Goal: Task Accomplishment & Management: Manage account settings

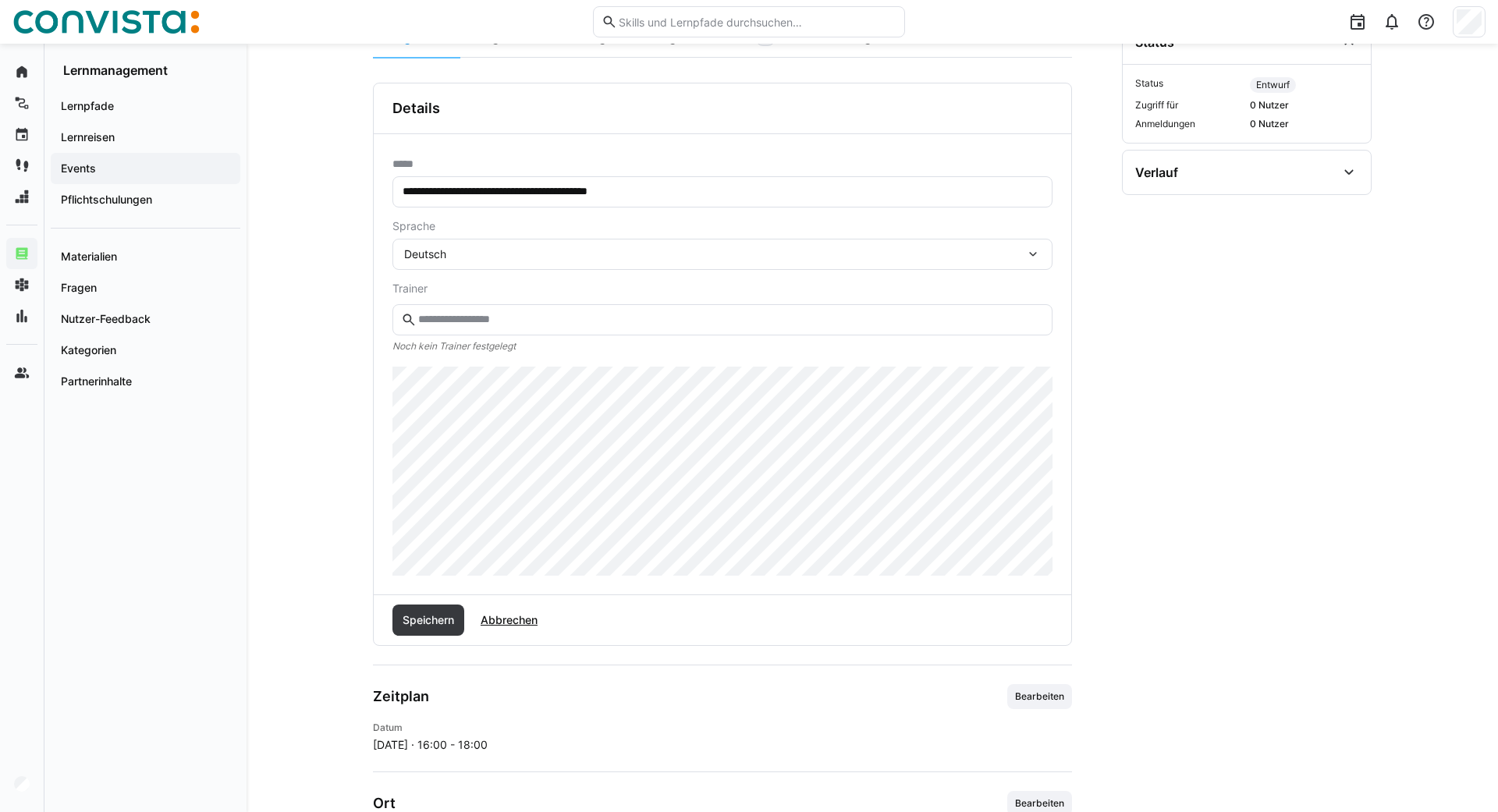
scroll to position [236, 0]
click at [426, 612] on span "Speichern" at bounding box center [428, 618] width 56 height 15
click at [423, 619] on span "Speichern" at bounding box center [428, 618] width 56 height 15
click at [439, 616] on span "Speichern" at bounding box center [428, 618] width 56 height 15
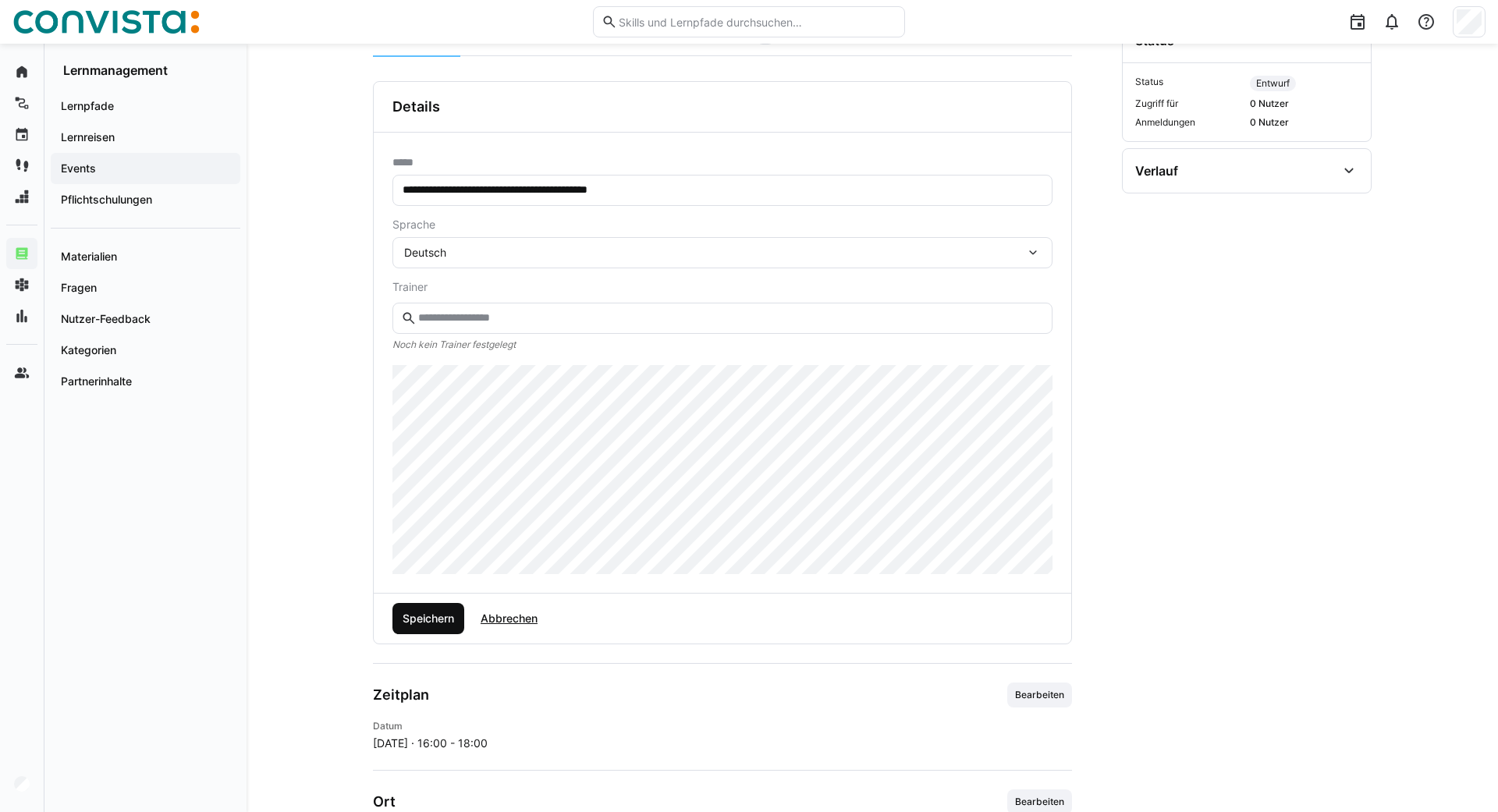
click at [430, 616] on span "Speichern" at bounding box center [428, 618] width 56 height 15
click at [684, 194] on input "**********" at bounding box center [722, 190] width 643 height 14
drag, startPoint x: 684, startPoint y: 194, endPoint x: 349, endPoint y: 203, distance: 335.1
click at [401, 197] on input "**********" at bounding box center [722, 190] width 643 height 14
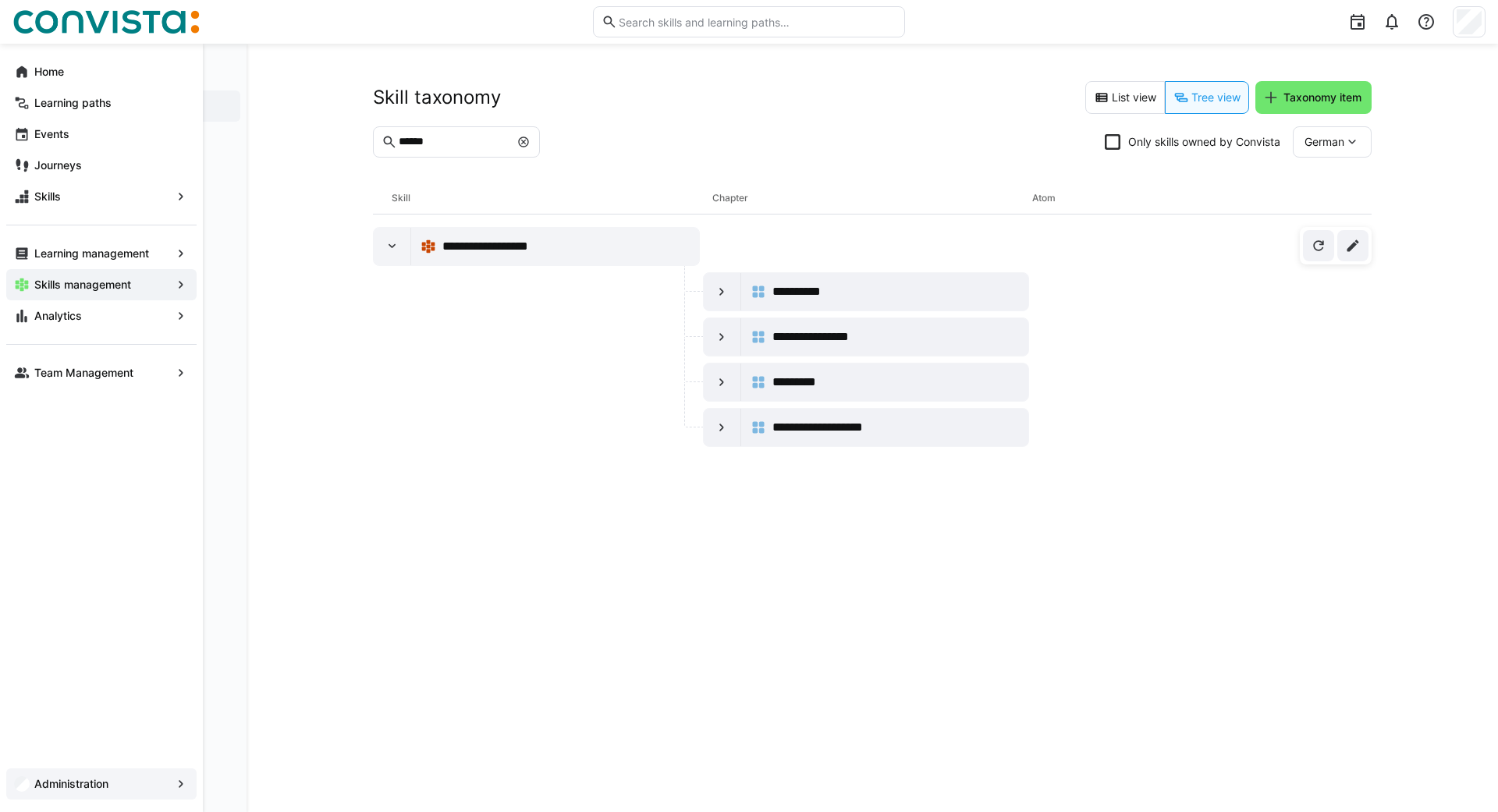
scroll to position [3, 0]
click at [0, 0] on app-navigation-label "Administration" at bounding box center [0, 0] width 0 height 0
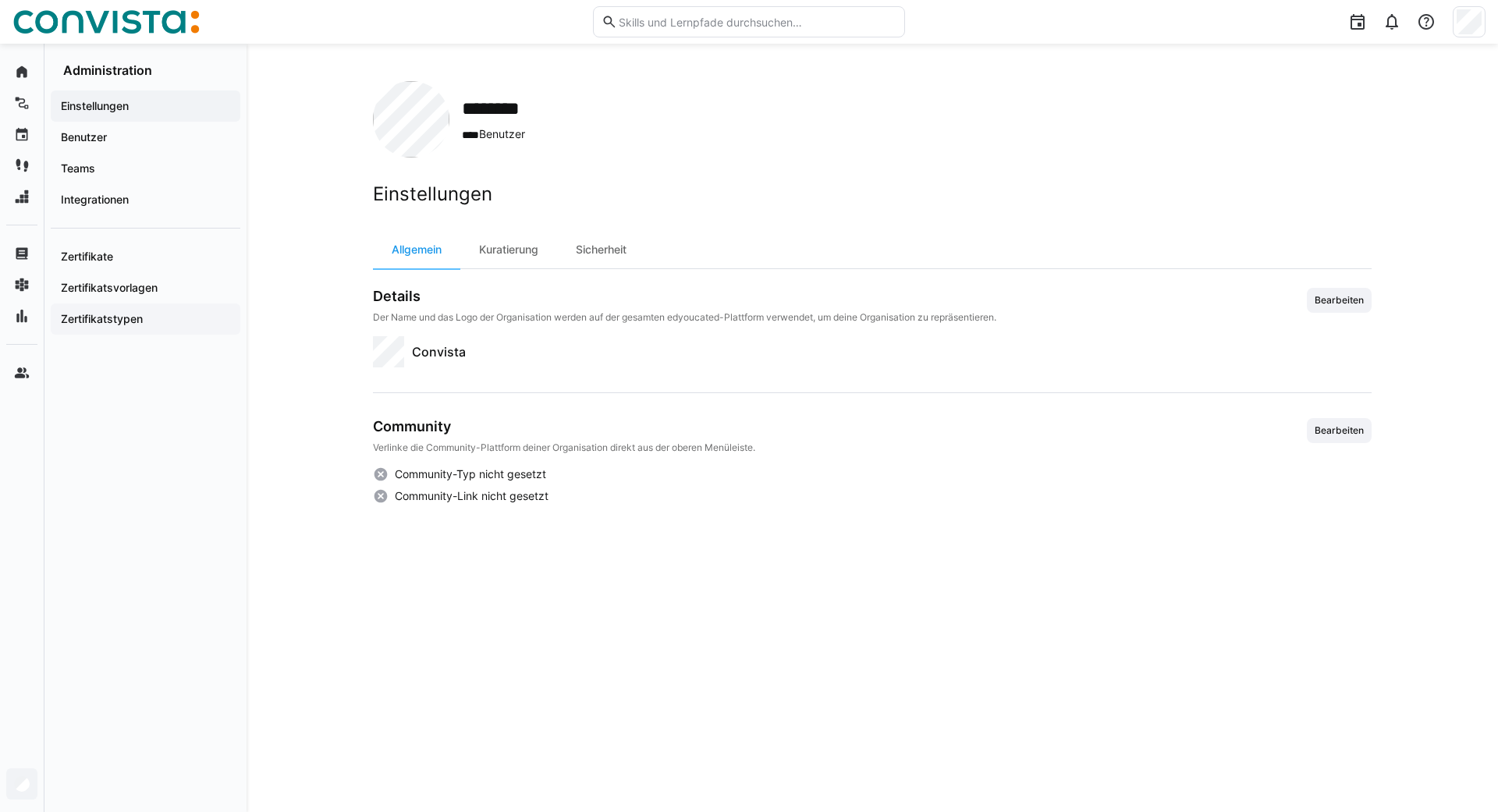
click at [0, 0] on app-navigation-label "Zertifikatstypen" at bounding box center [0, 0] width 0 height 0
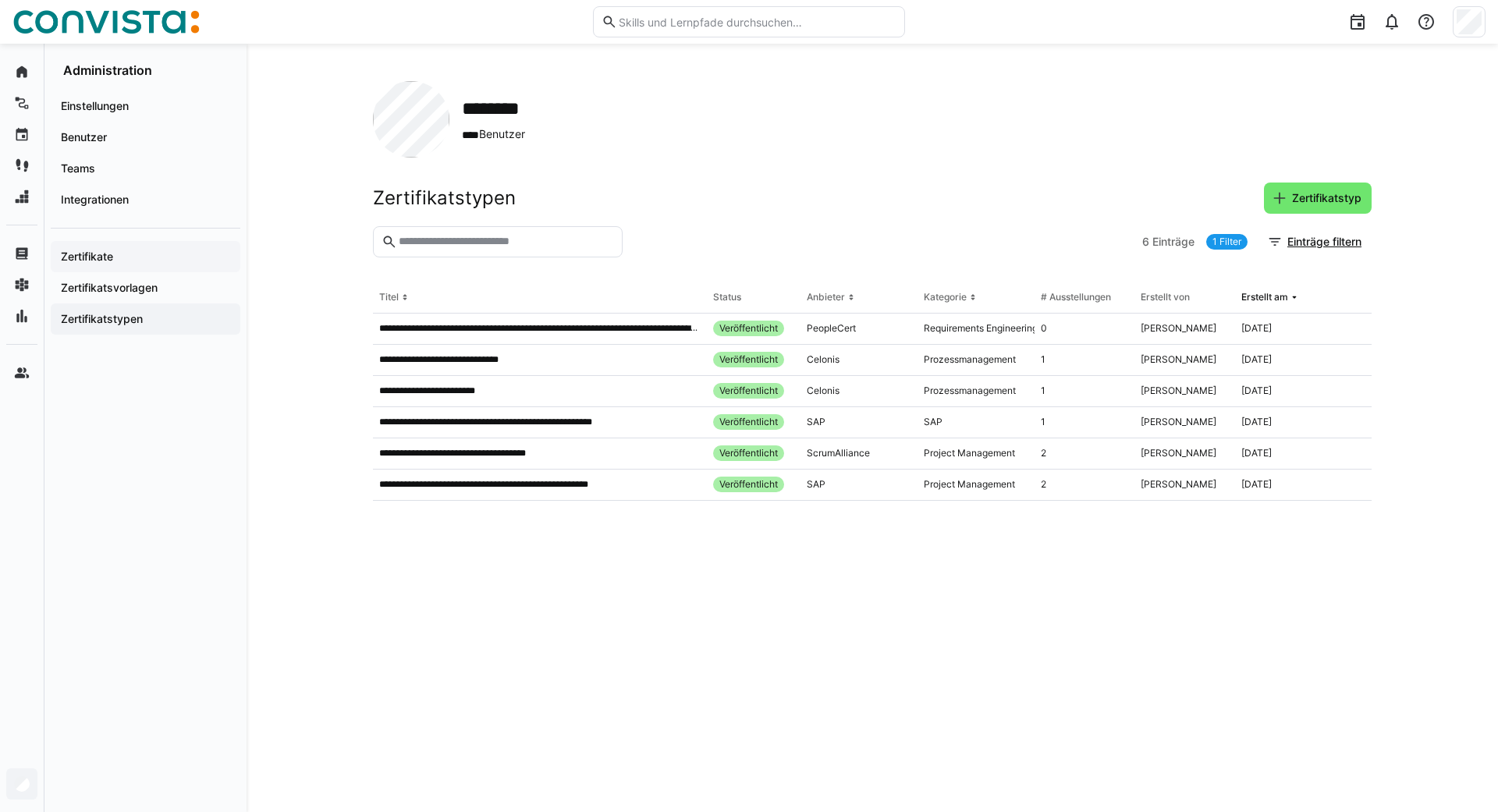
click at [0, 0] on app-navigation-label "Zertifikate" at bounding box center [0, 0] width 0 height 0
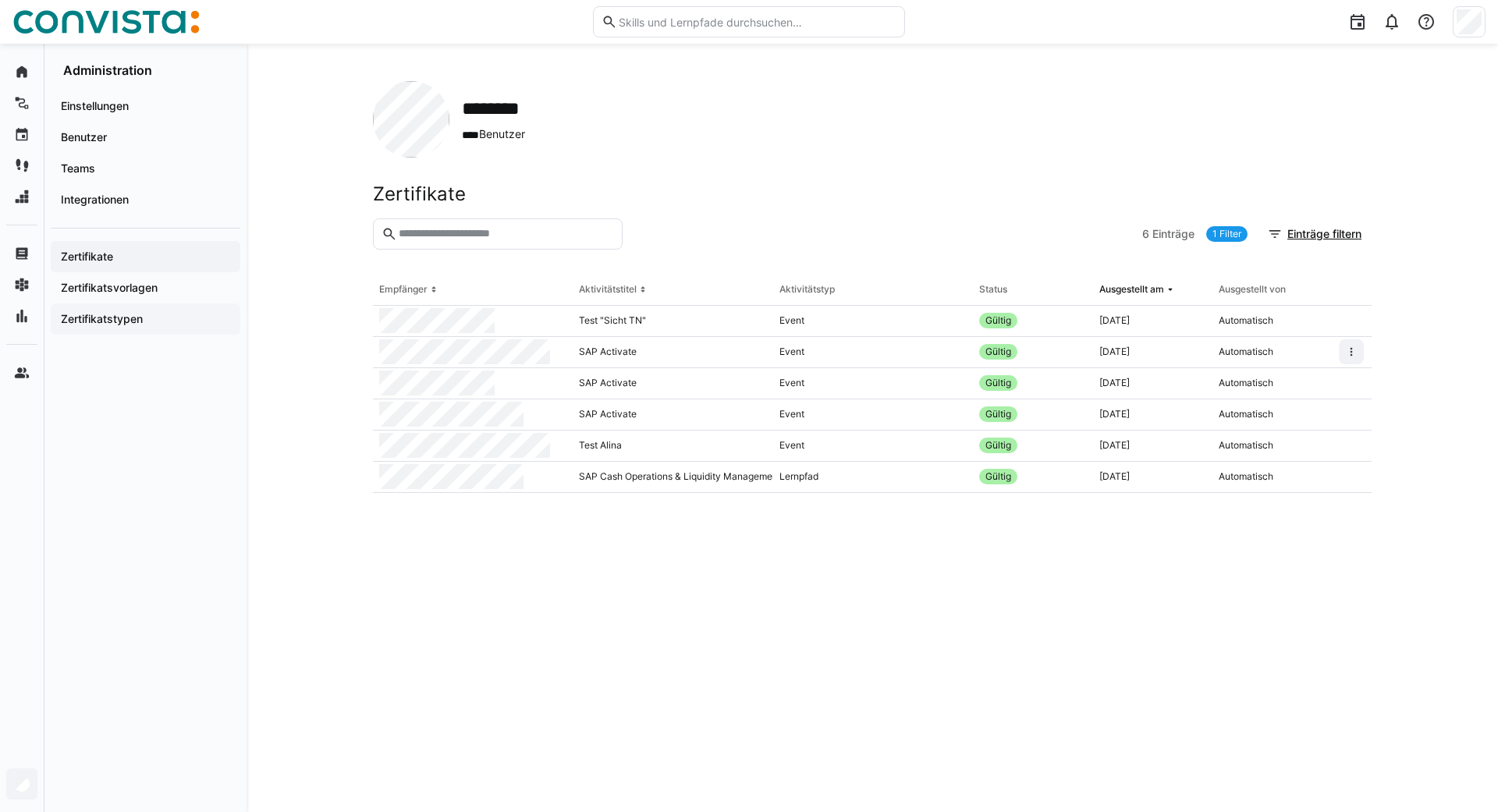
click at [0, 0] on app-navigation-label "Zertifikatstypen" at bounding box center [0, 0] width 0 height 0
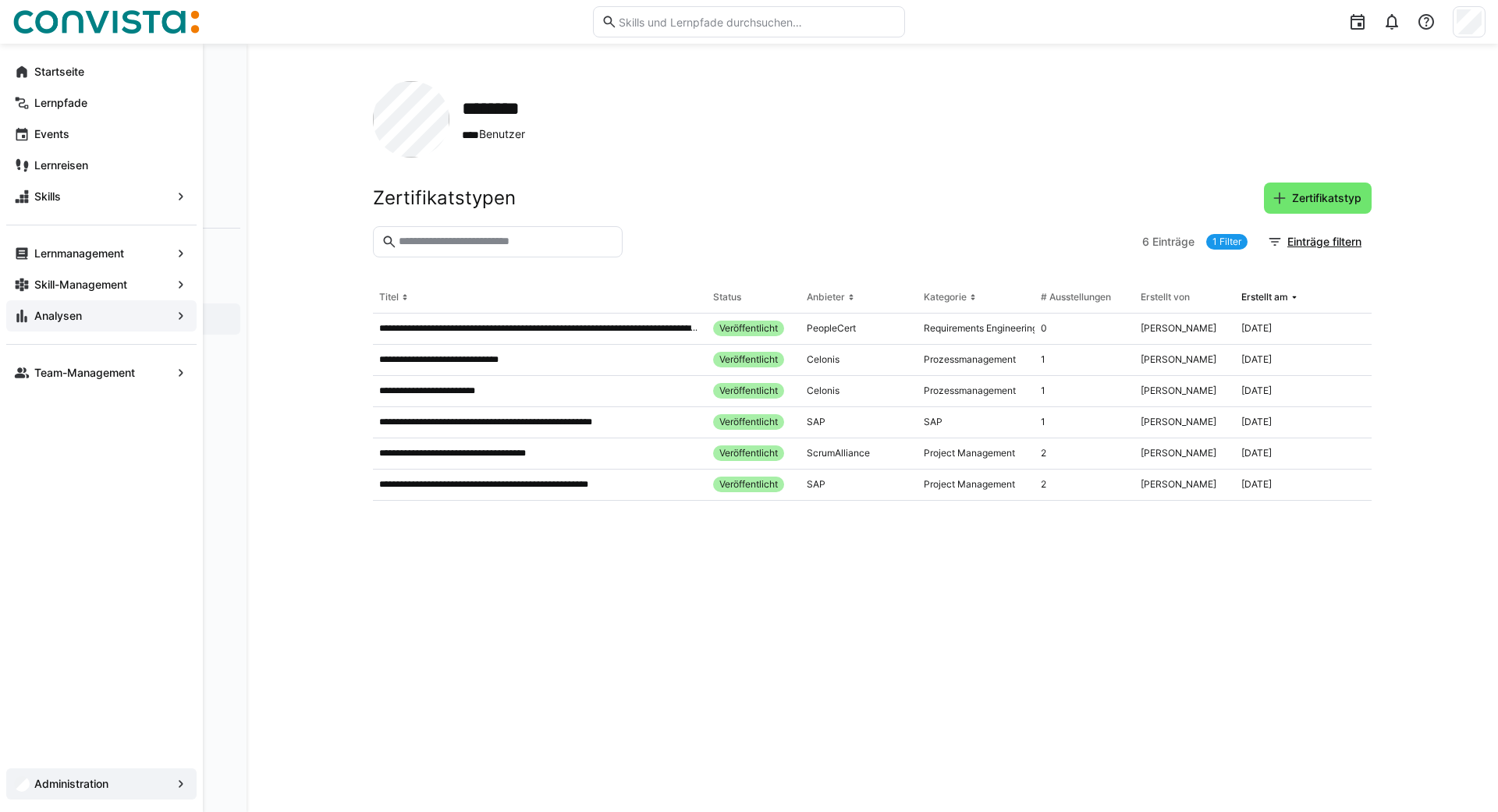
click at [0, 0] on app-navigation-label "Analysen" at bounding box center [0, 0] width 0 height 0
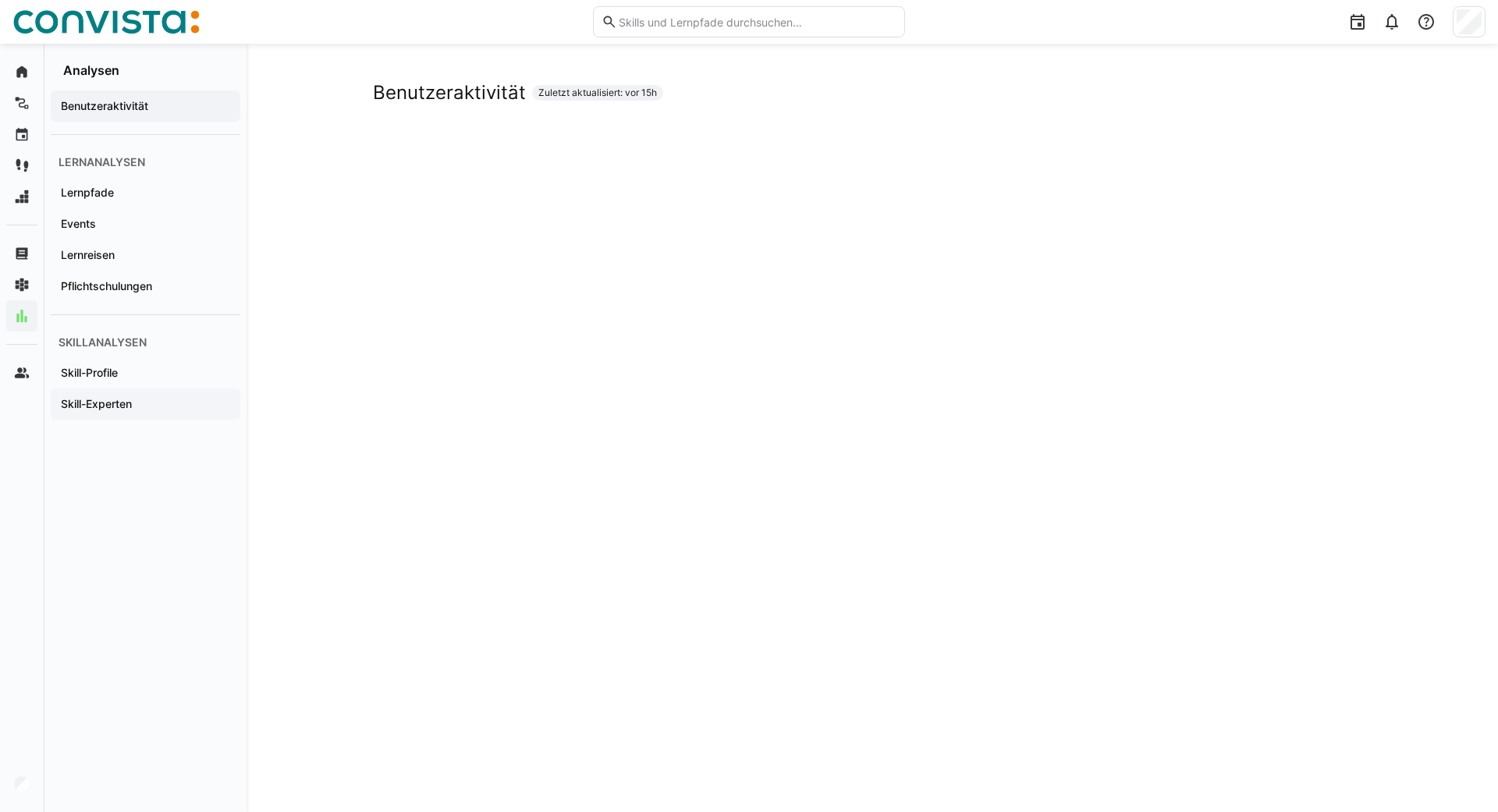
click at [0, 0] on app-navigation-label "Skill-Experten" at bounding box center [0, 0] width 0 height 0
click at [323, 282] on div "Skill-Experten Zuletzt aktualisiert: vor 15h" at bounding box center [872, 457] width 1252 height 828
click at [361, 250] on div "Skill-Experten Zuletzt aktualisiert: vor 15h" at bounding box center [872, 457] width 1252 height 828
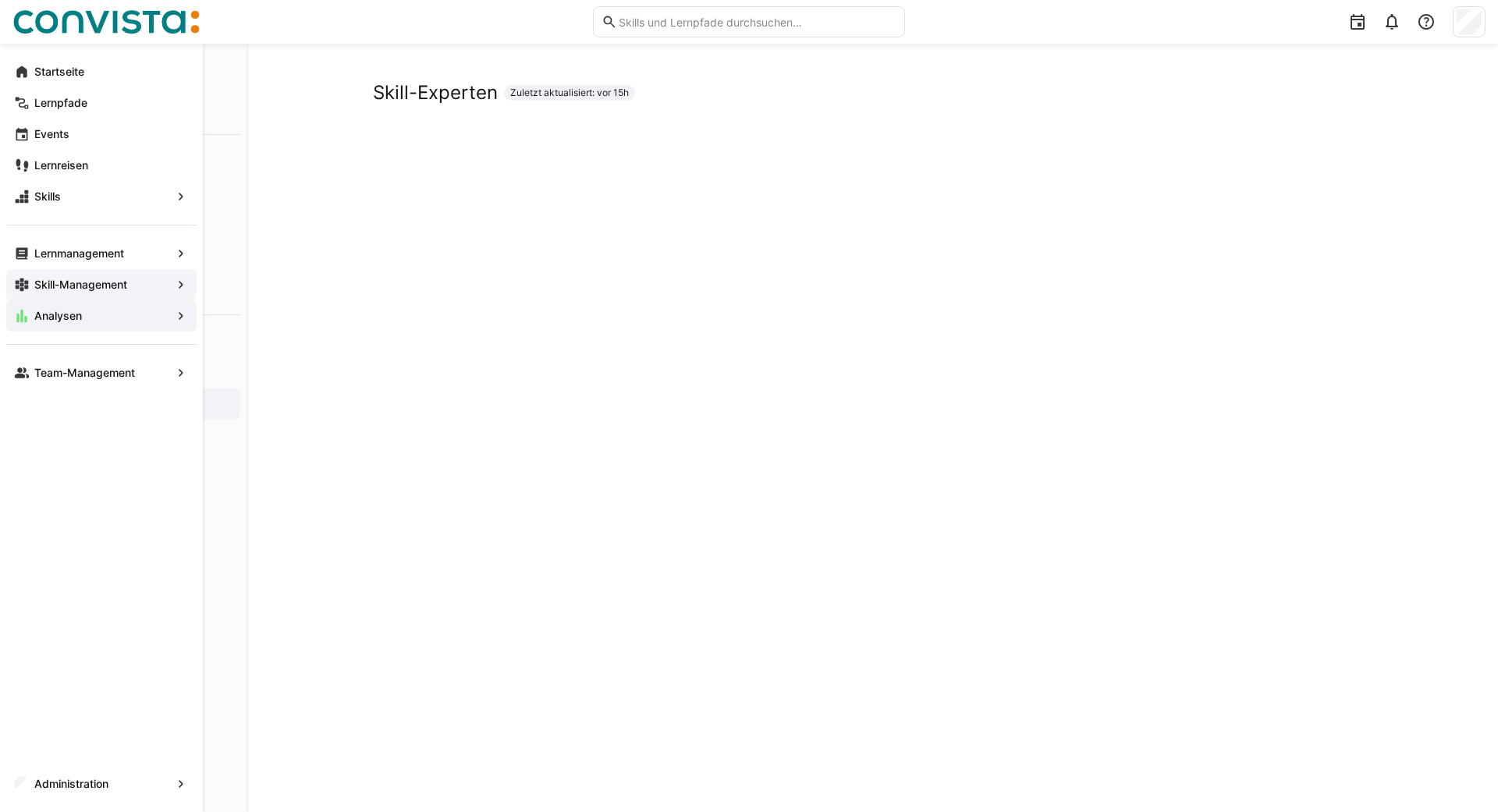
click at [83, 277] on span "Skill-Management" at bounding box center [101, 285] width 139 height 15
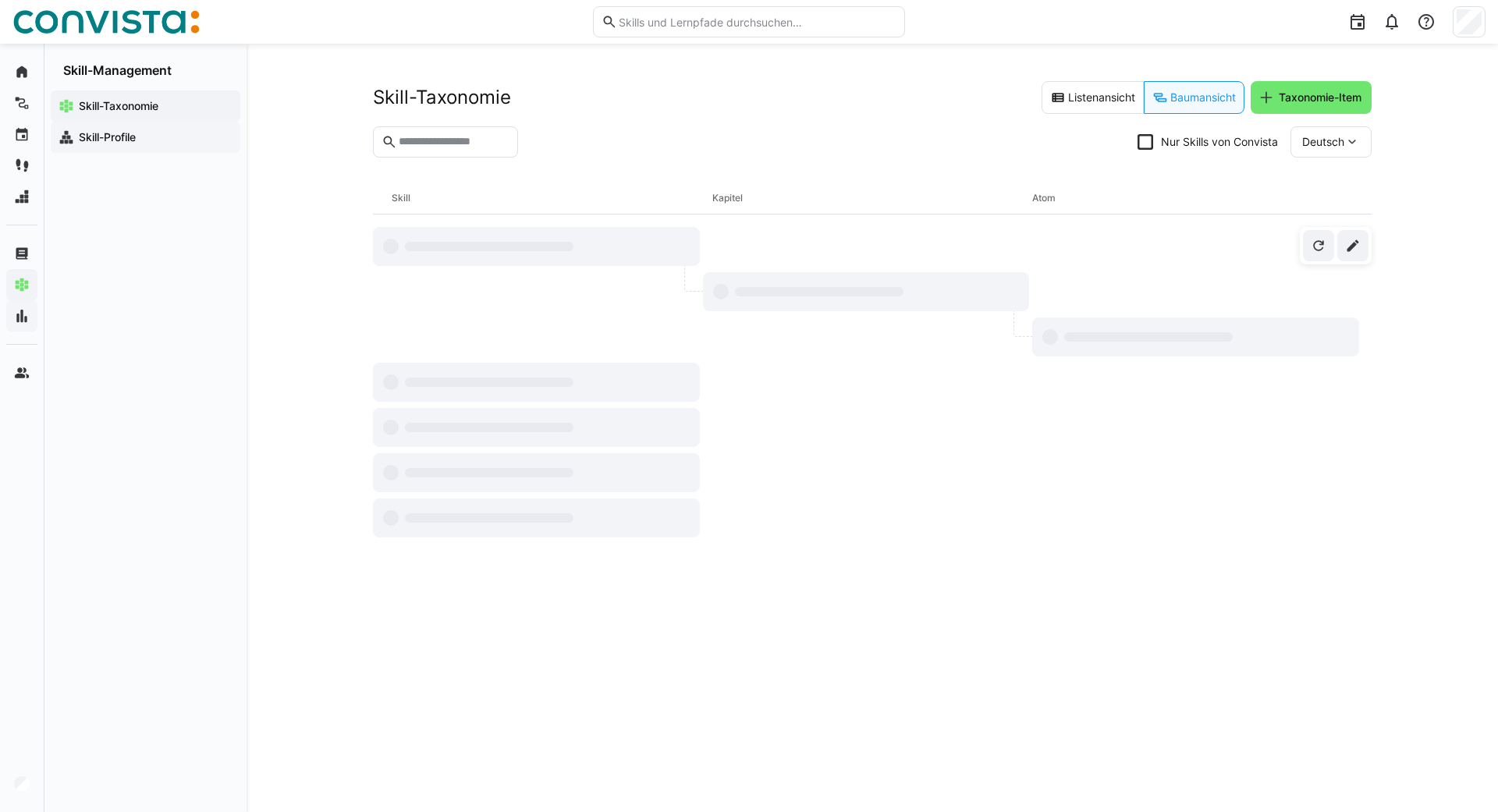
click at [161, 147] on div "Skill-Profile" at bounding box center [145, 137] width 190 height 31
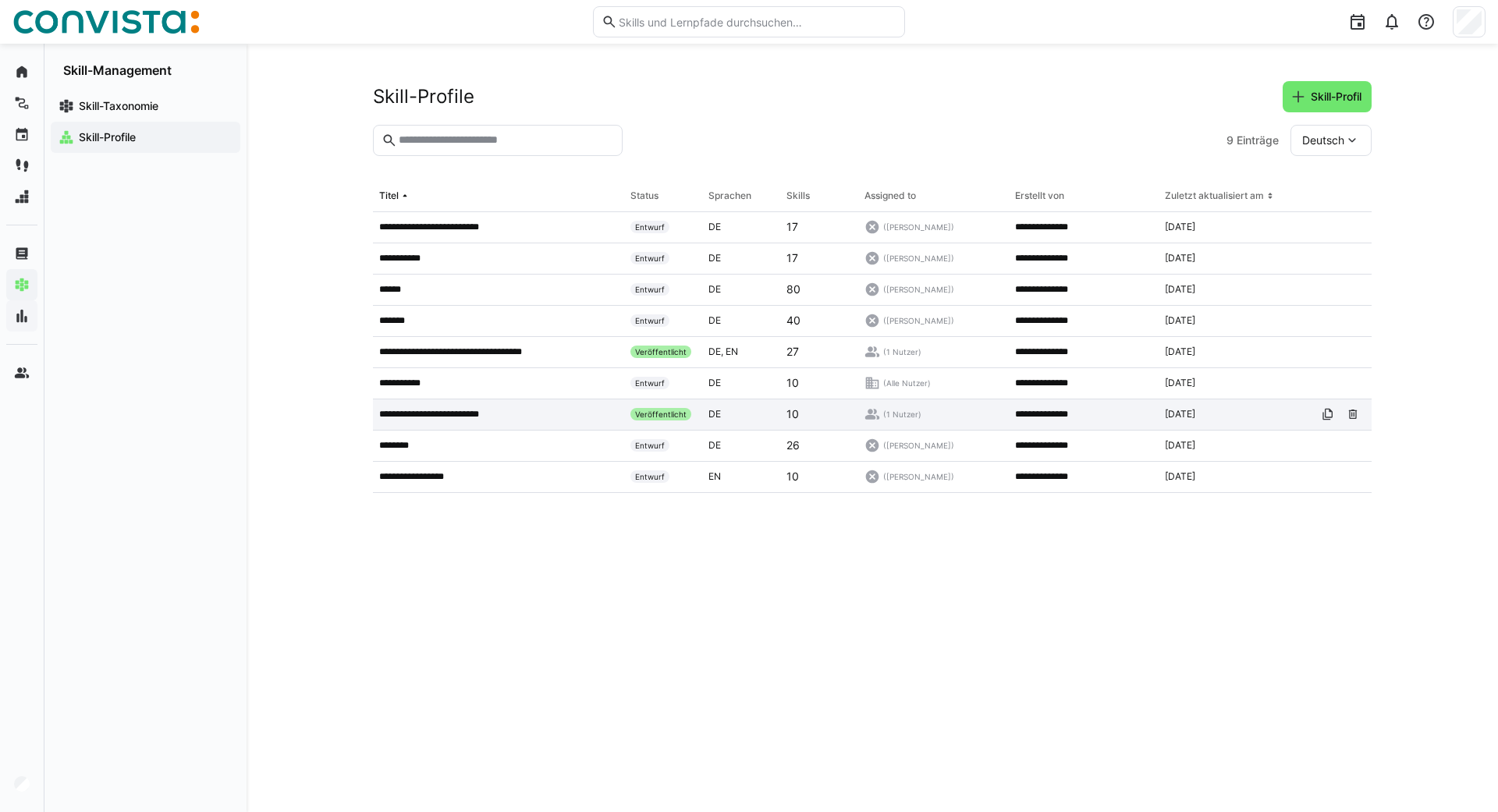
click at [430, 415] on p "**********" at bounding box center [439, 414] width 121 height 13
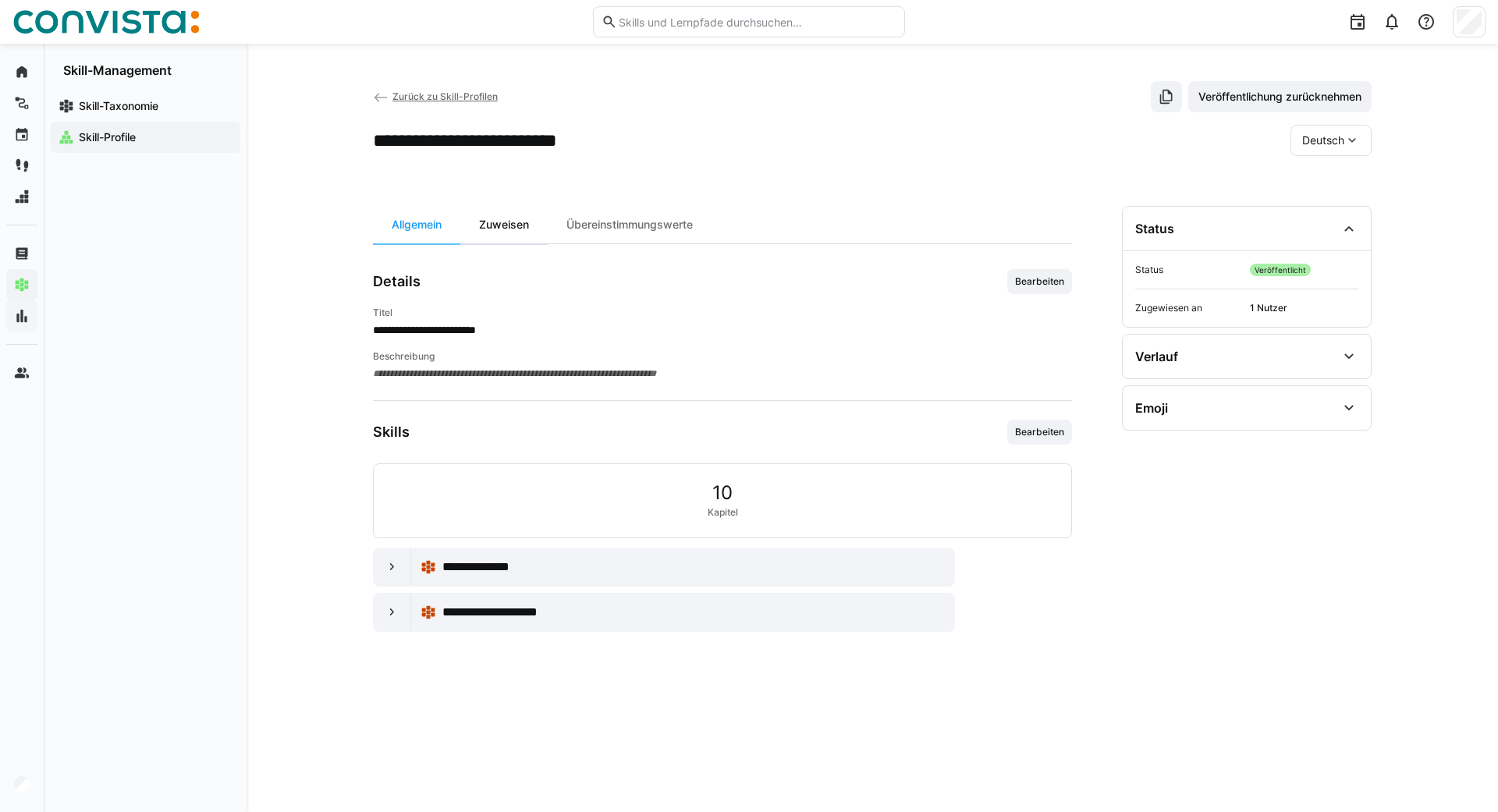
click at [500, 227] on div "Zuweisen" at bounding box center [504, 225] width 87 height 38
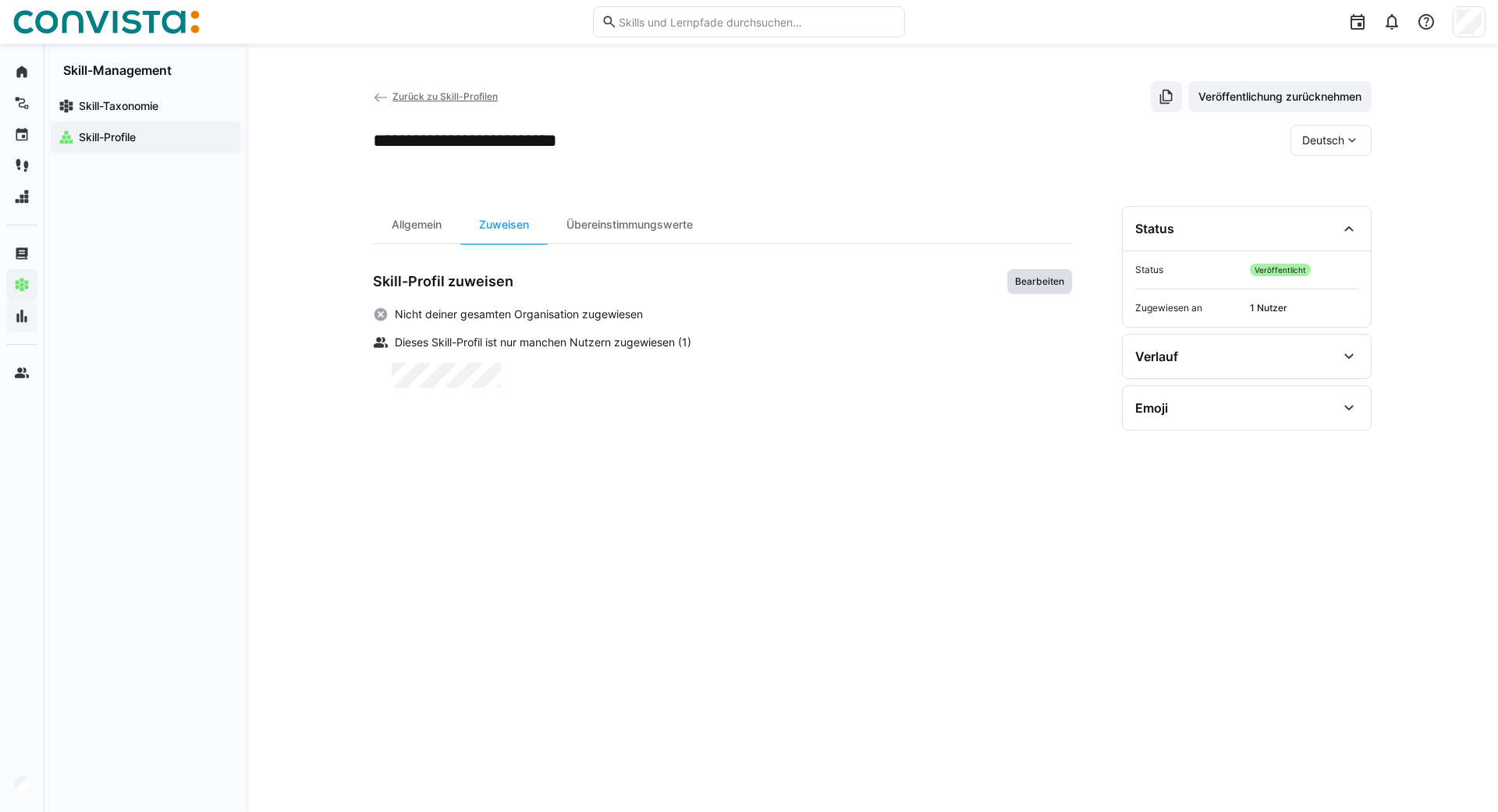
click at [1038, 284] on span "Bearbeiten" at bounding box center [1039, 281] width 52 height 13
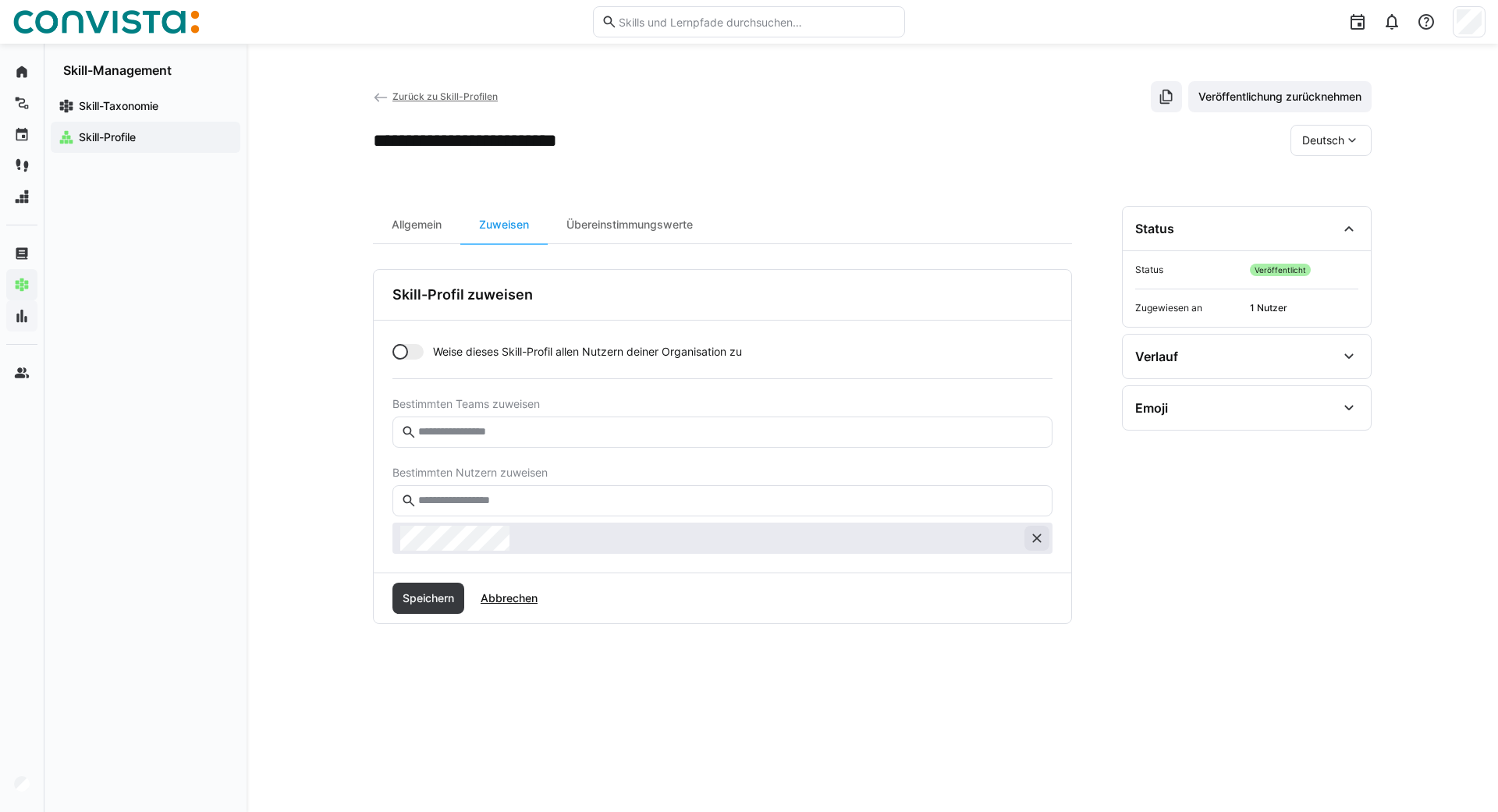
click at [1039, 544] on eds-icon at bounding box center [1036, 538] width 15 height 15
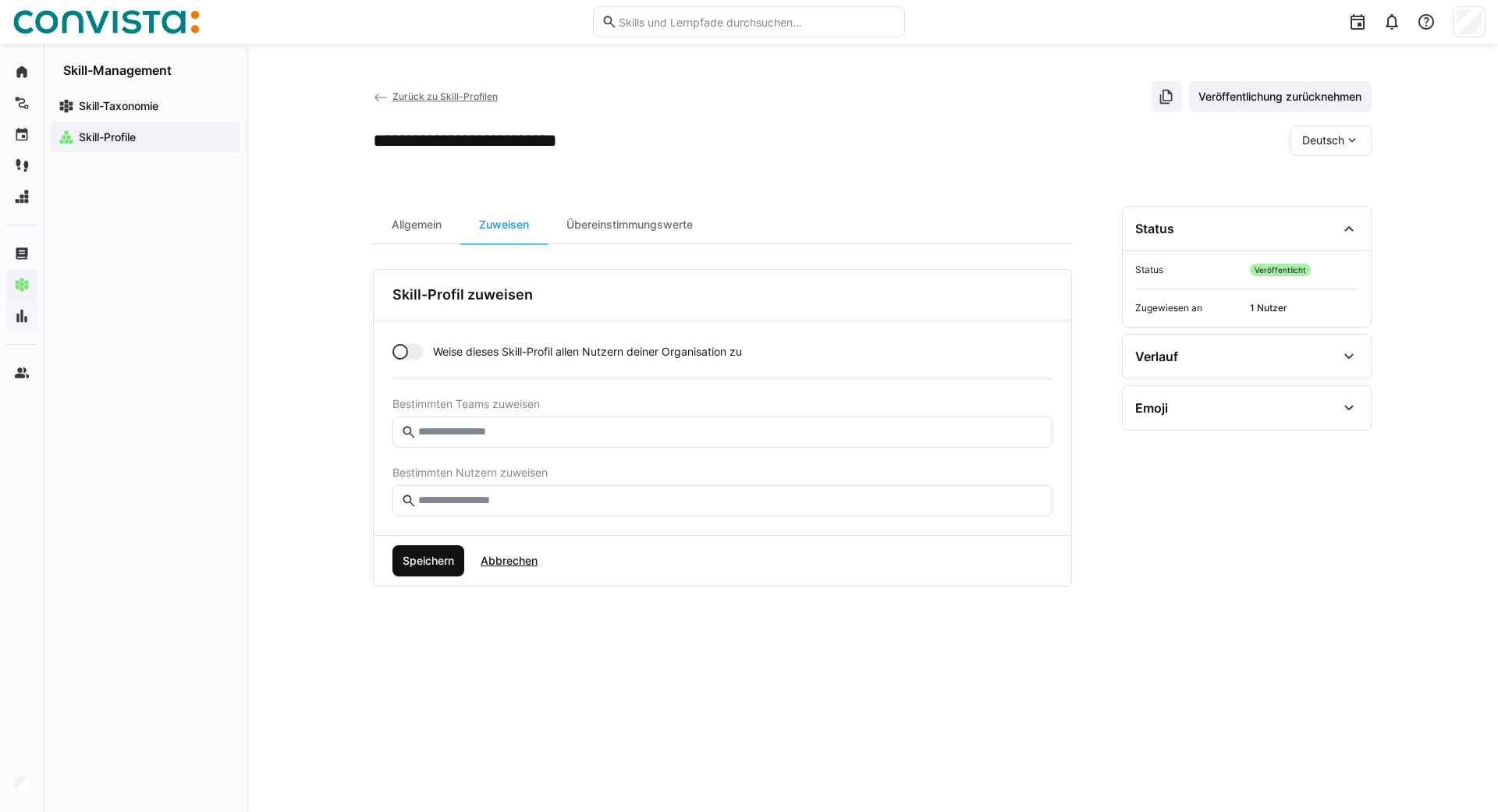
click at [446, 554] on span "Speichern" at bounding box center [428, 561] width 56 height 15
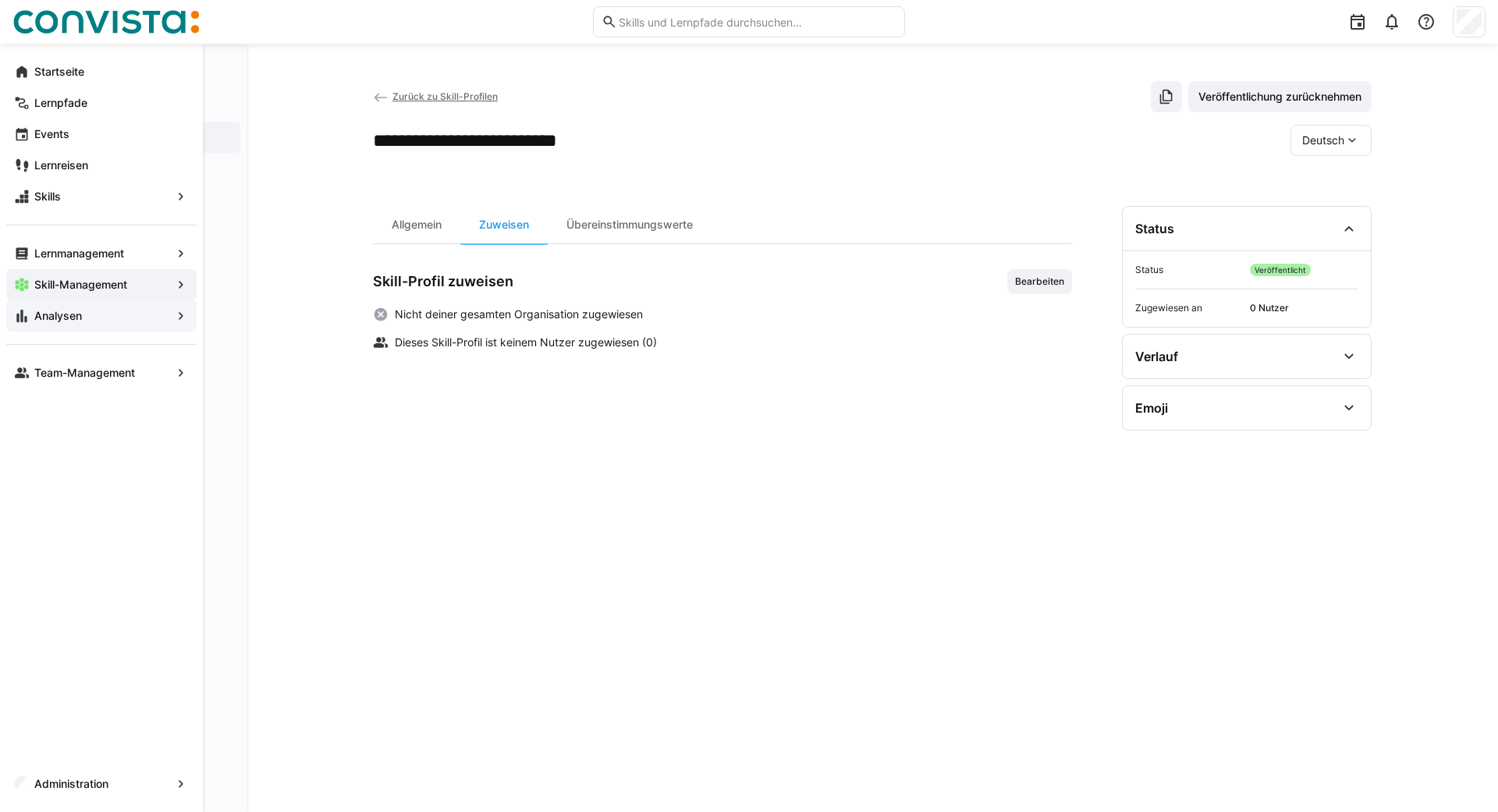
click at [62, 309] on span "Analysen" at bounding box center [101, 315] width 139 height 15
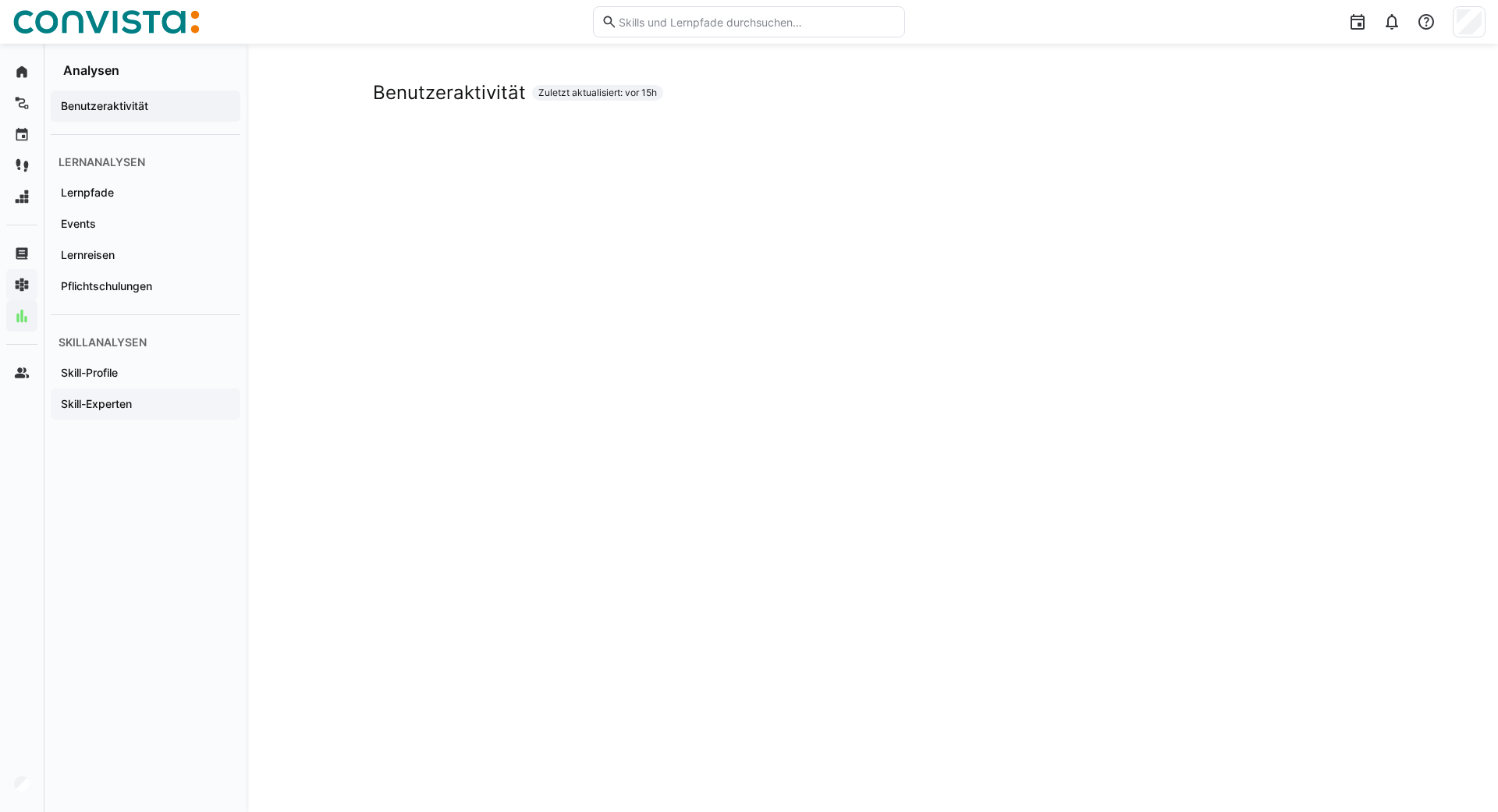
click at [0, 0] on app-navigation-label "Skill-Experten" at bounding box center [0, 0] width 0 height 0
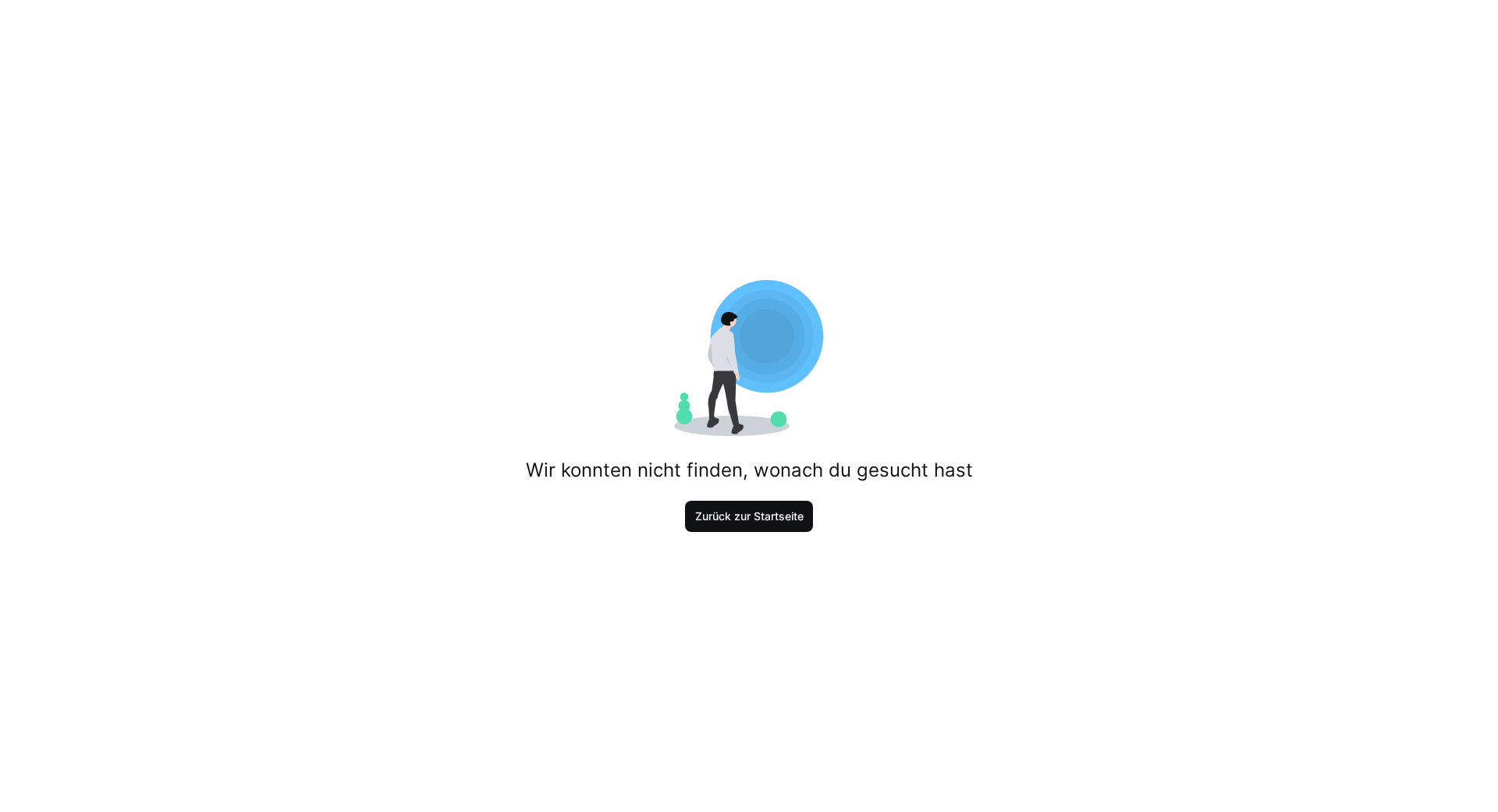
click at [783, 521] on span "Zurück zur Startseite" at bounding box center [749, 516] width 113 height 15
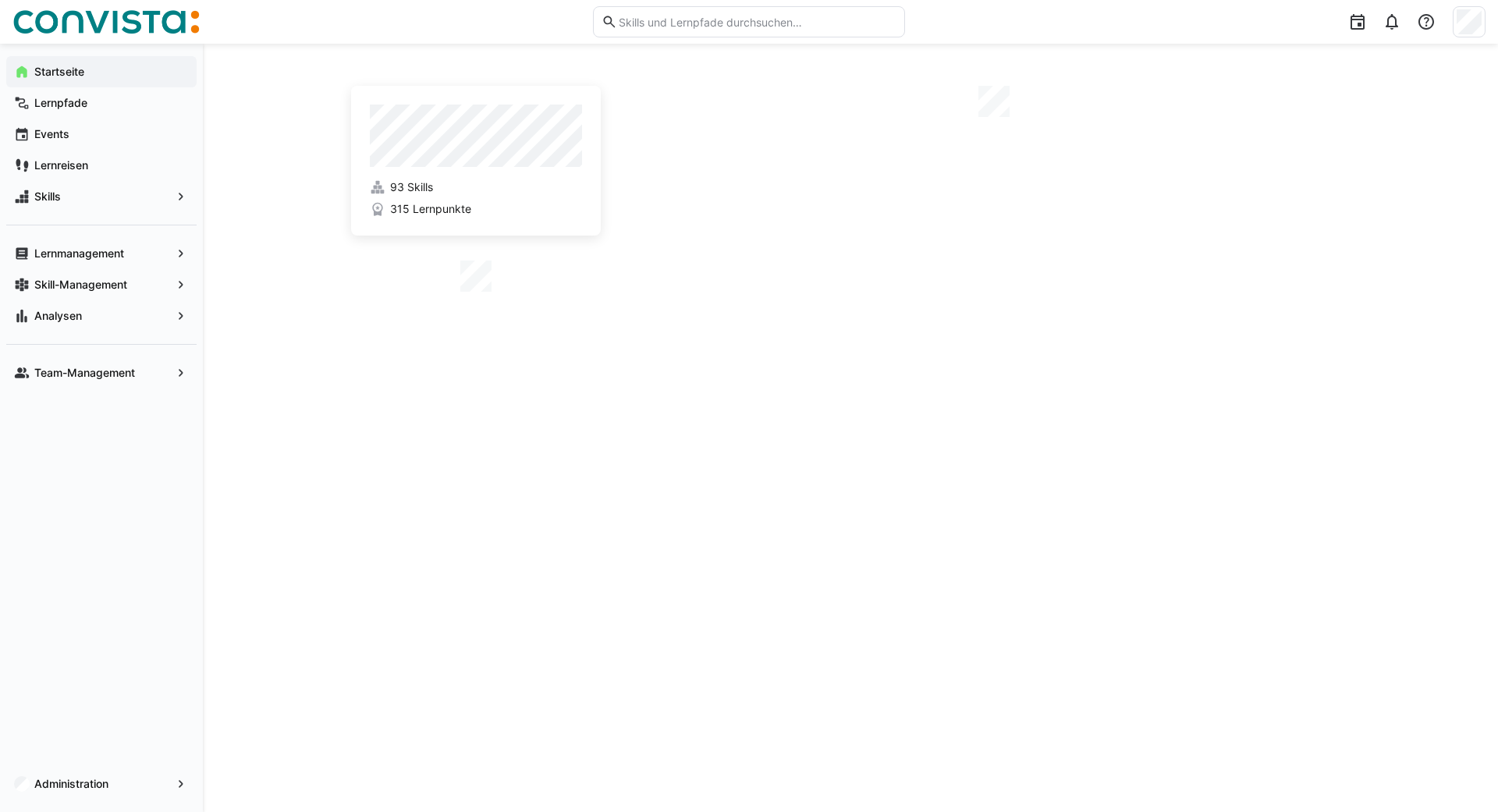
click at [783, 521] on div "93 Skills 315 Lernpunkte" at bounding box center [851, 427] width 999 height 693
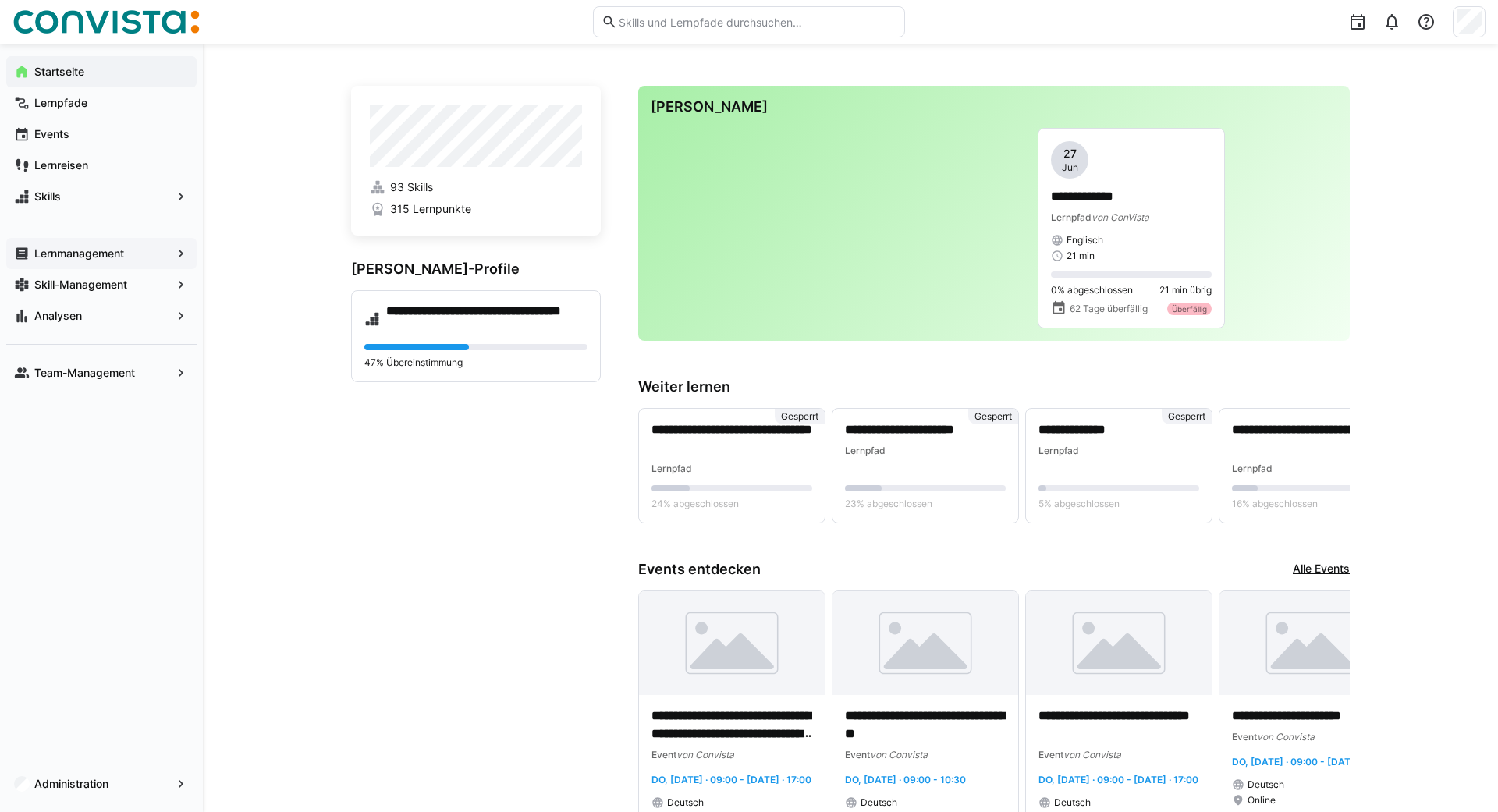
click at [0, 0] on app-navigation-label "Lernmanagement" at bounding box center [0, 0] width 0 height 0
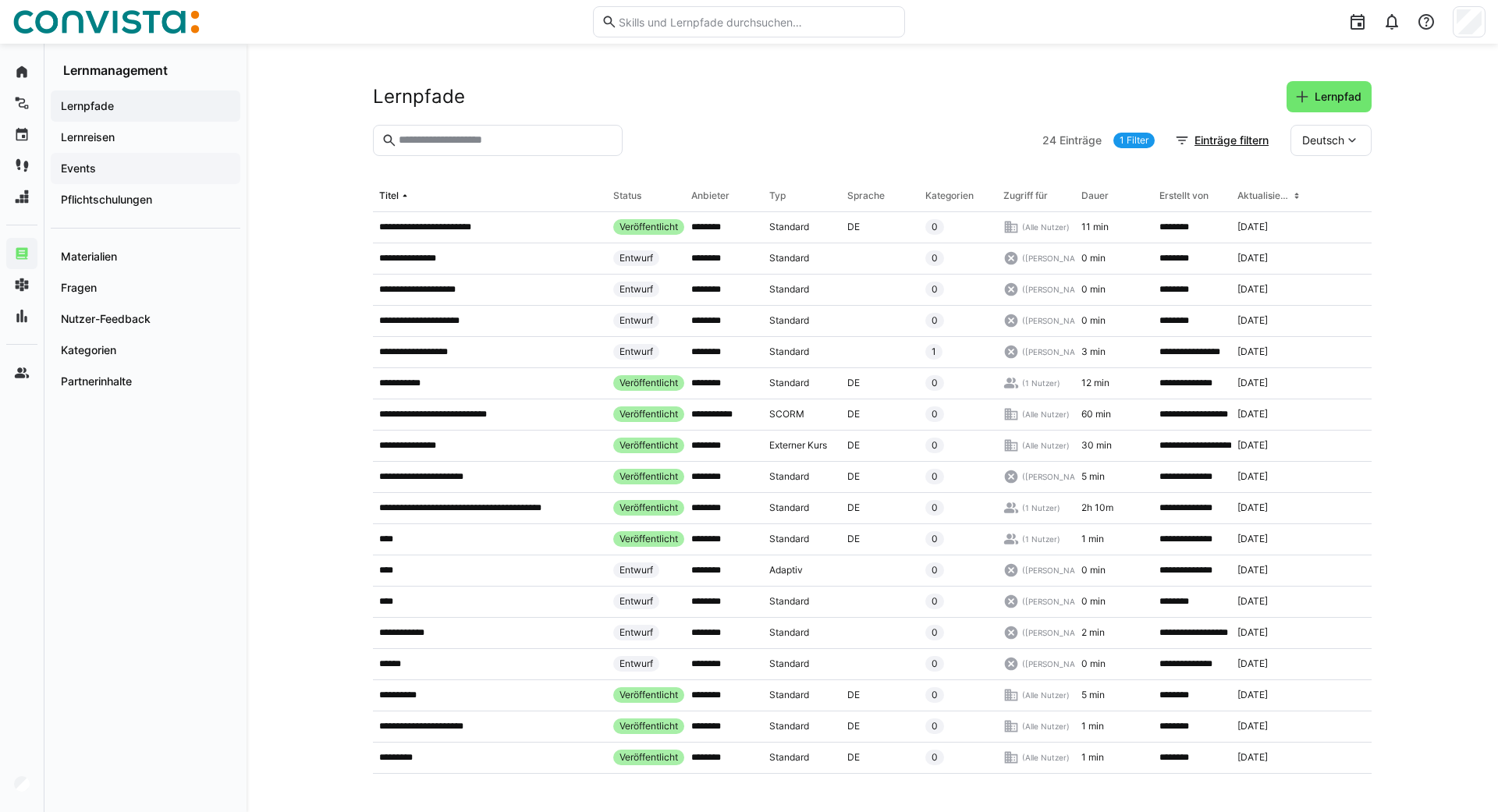
click at [0, 0] on app-navigation-label "Events" at bounding box center [0, 0] width 0 height 0
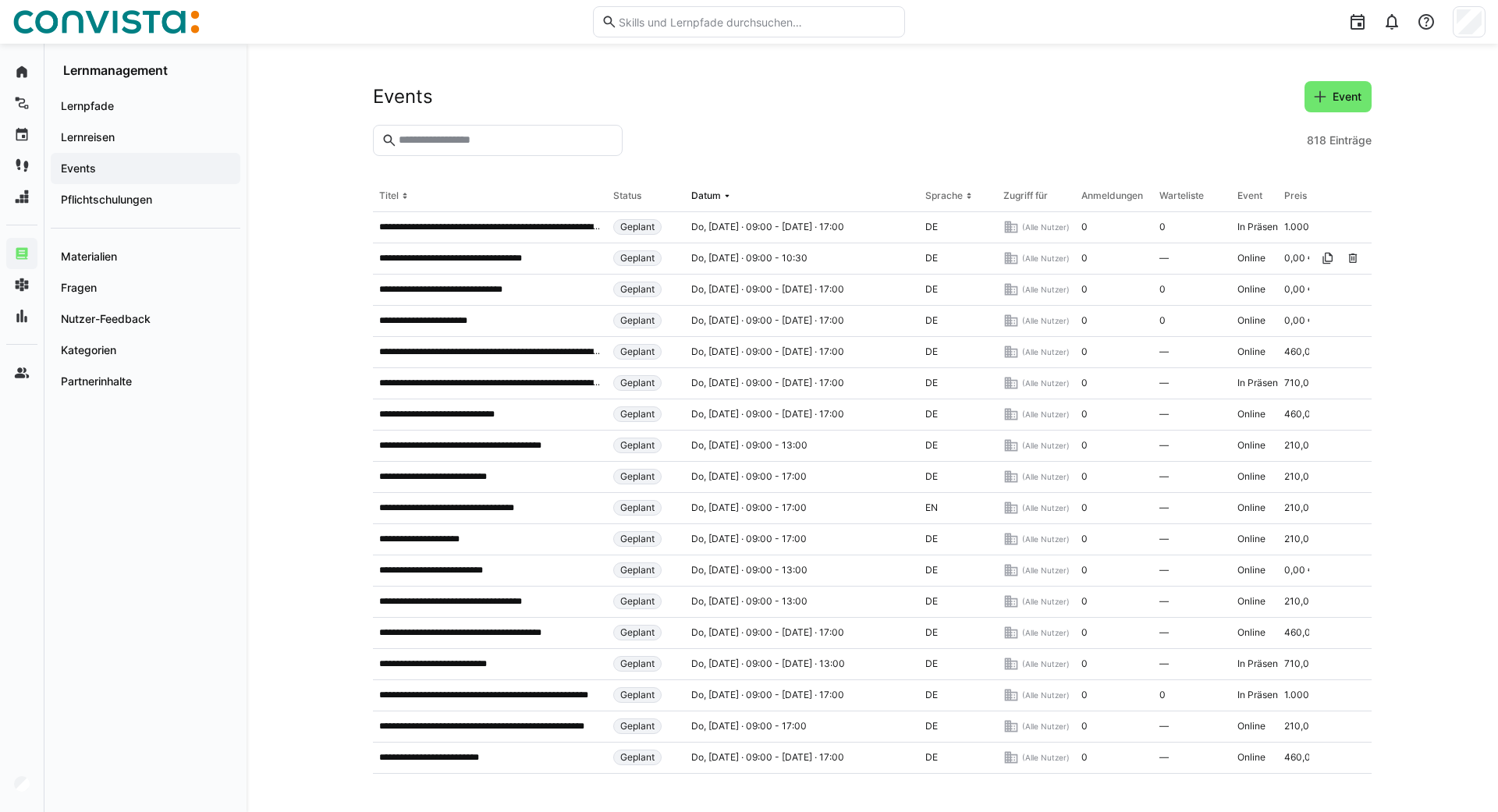
click at [317, 250] on div "**********" at bounding box center [872, 427] width 1252 height 768
click at [322, 168] on div "**********" at bounding box center [872, 427] width 1252 height 768
click at [440, 260] on p "**********" at bounding box center [463, 258] width 169 height 13
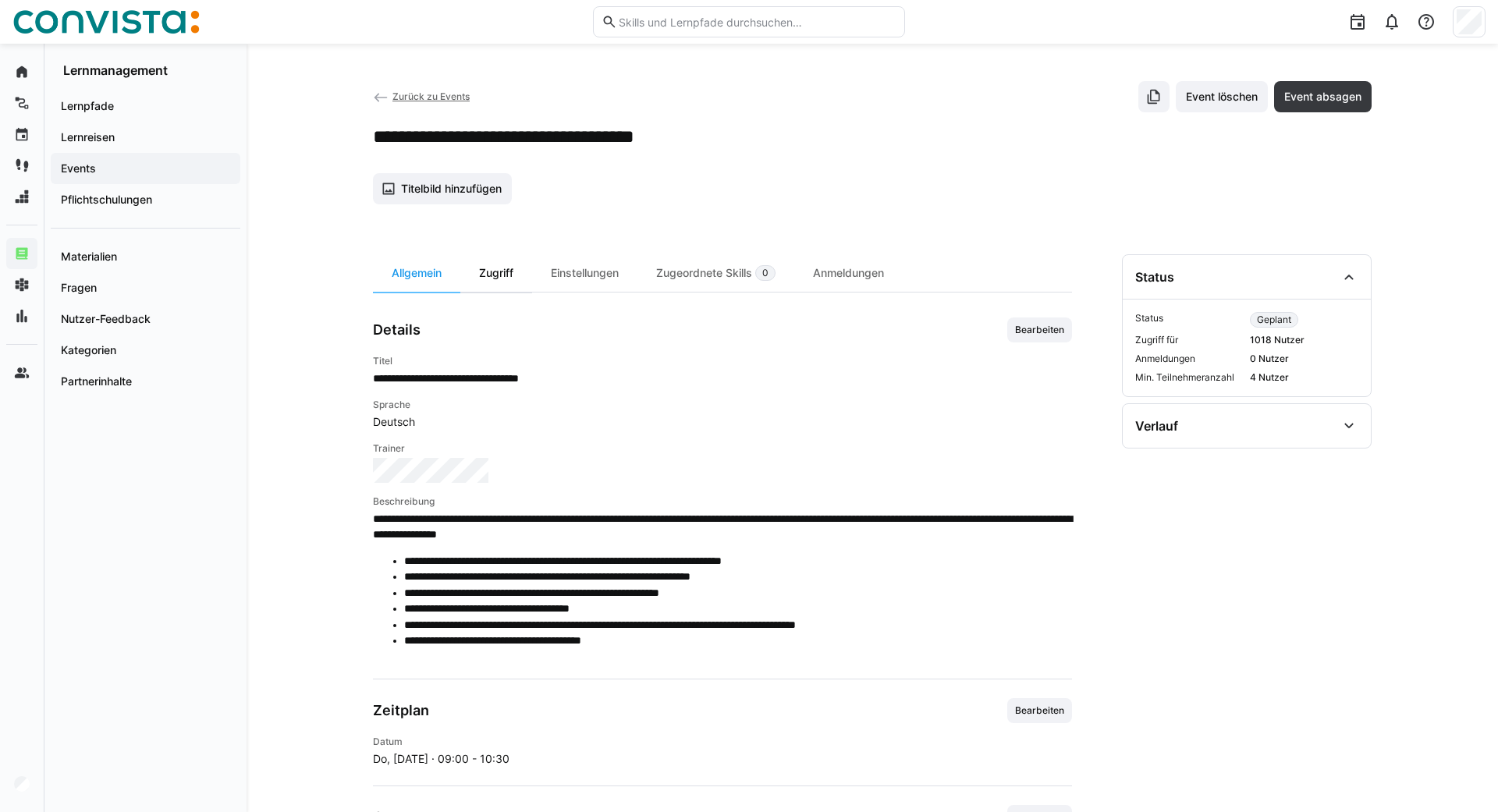
click at [494, 274] on div "Zugriff" at bounding box center [496, 273] width 72 height 38
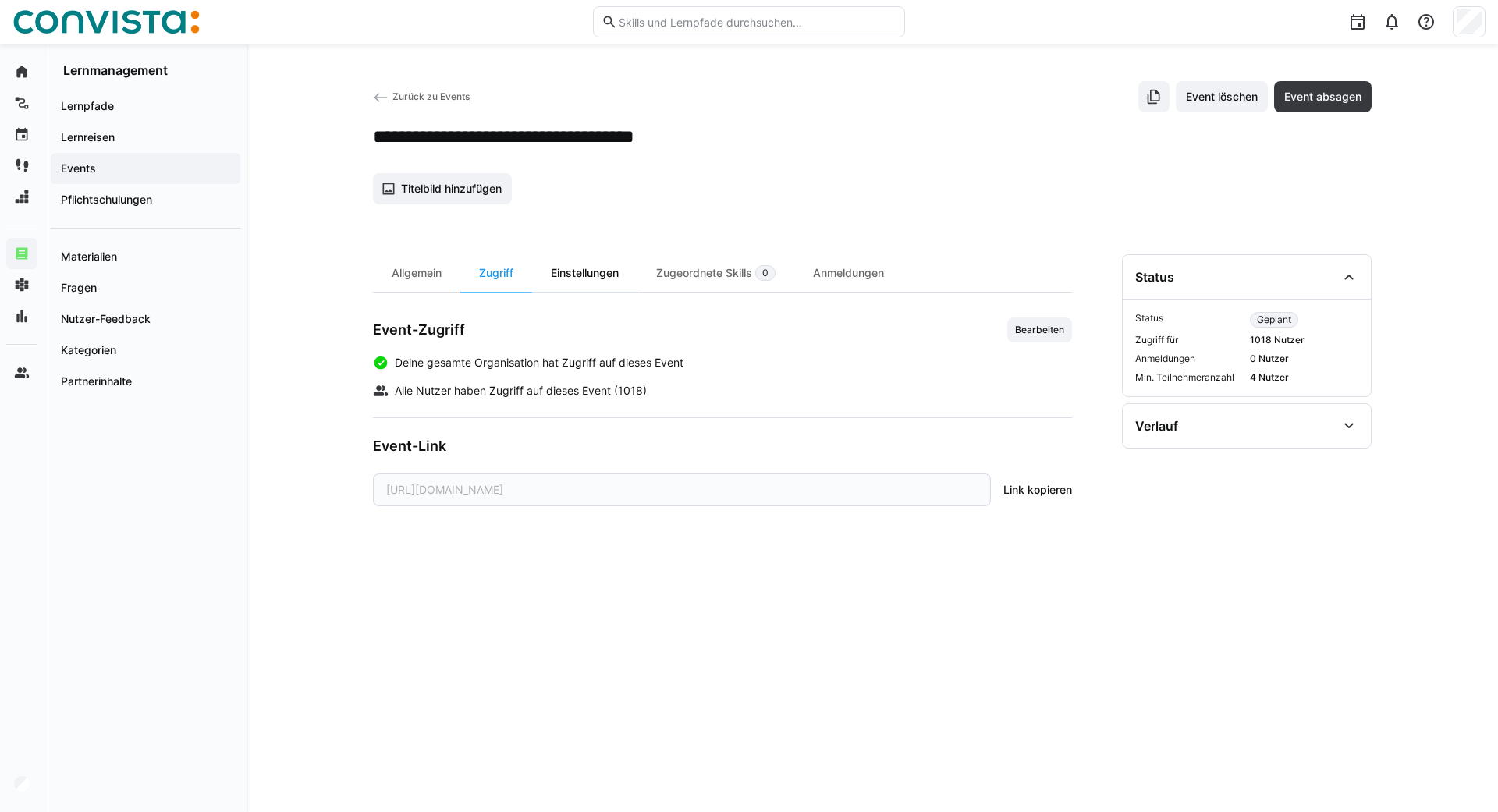
click at [570, 271] on div "Einstellungen" at bounding box center [584, 273] width 105 height 38
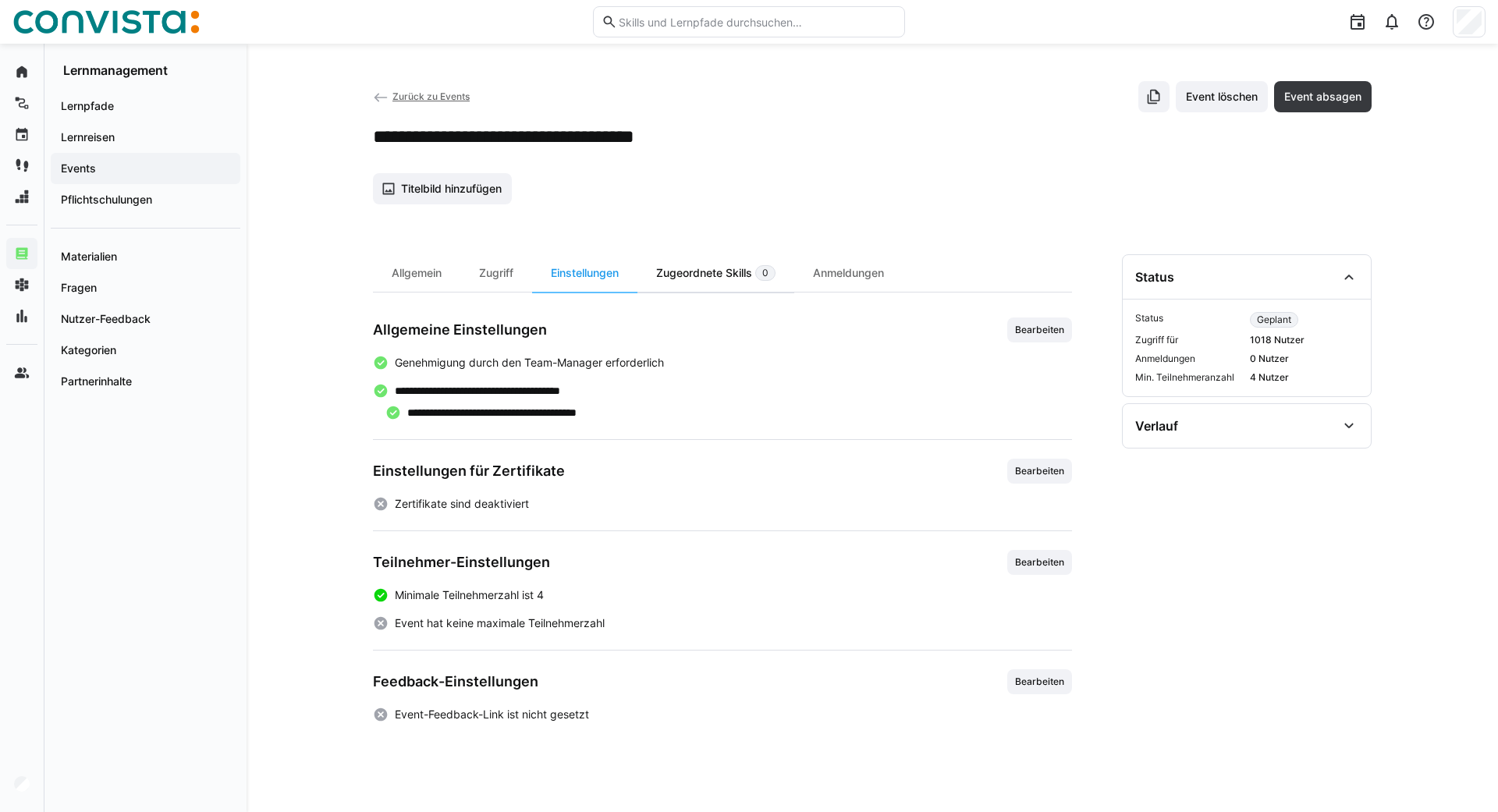
click at [710, 265] on div "Zugeordnete Skills 0" at bounding box center [715, 273] width 156 height 38
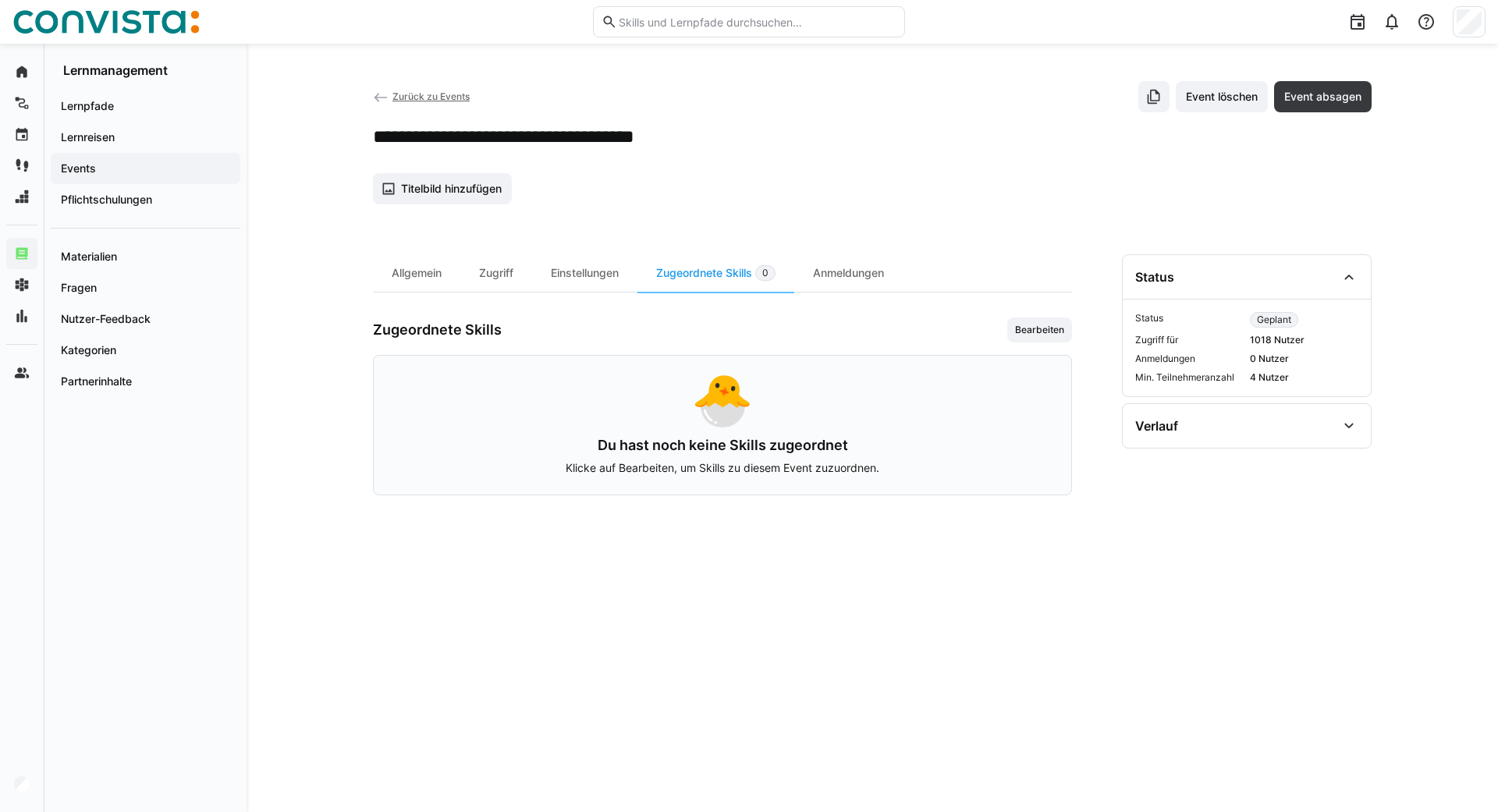
click at [377, 97] on eds-icon at bounding box center [380, 97] width 15 height 15
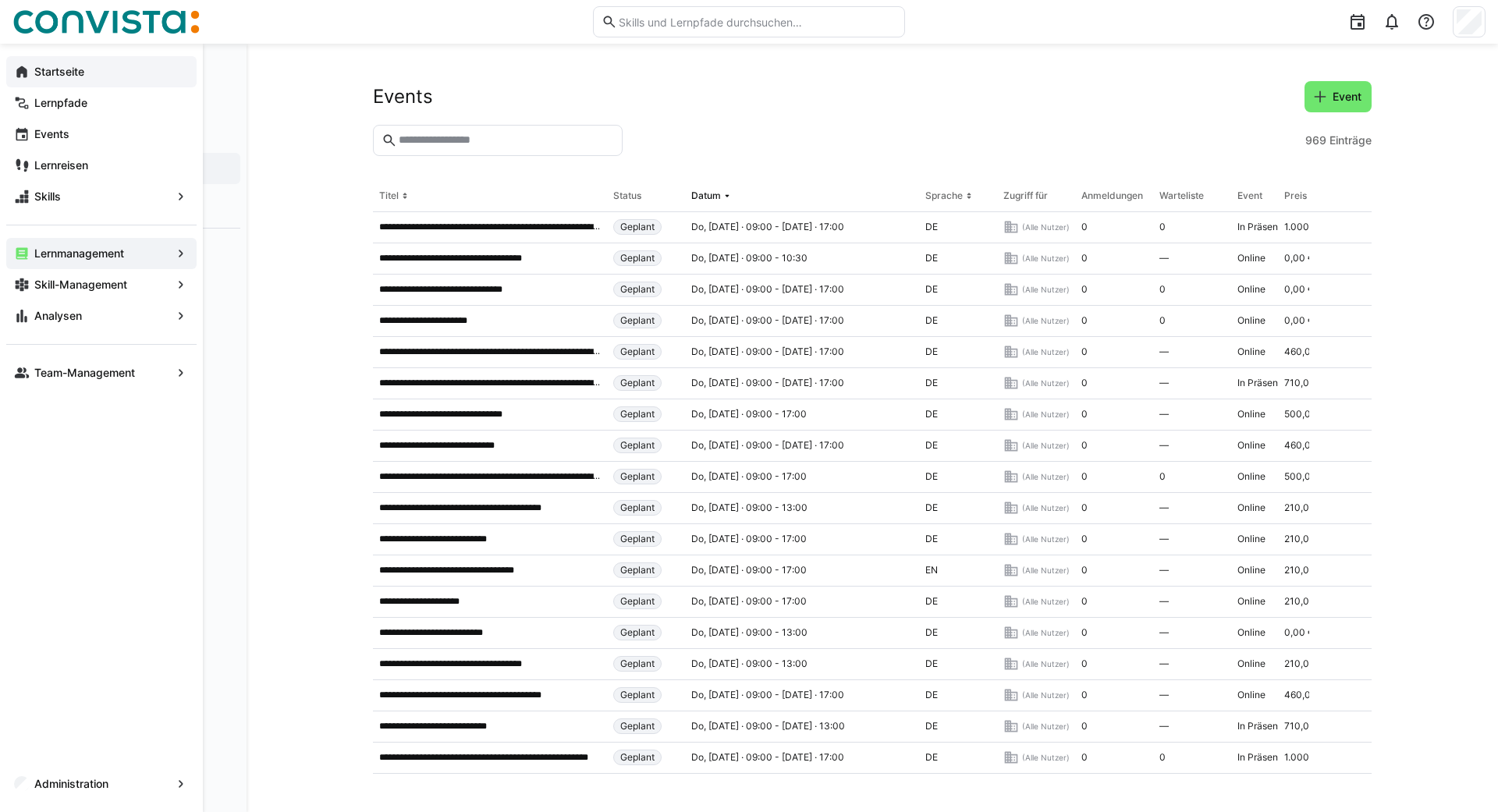
click at [28, 69] on eds-icon at bounding box center [21, 72] width 15 height 15
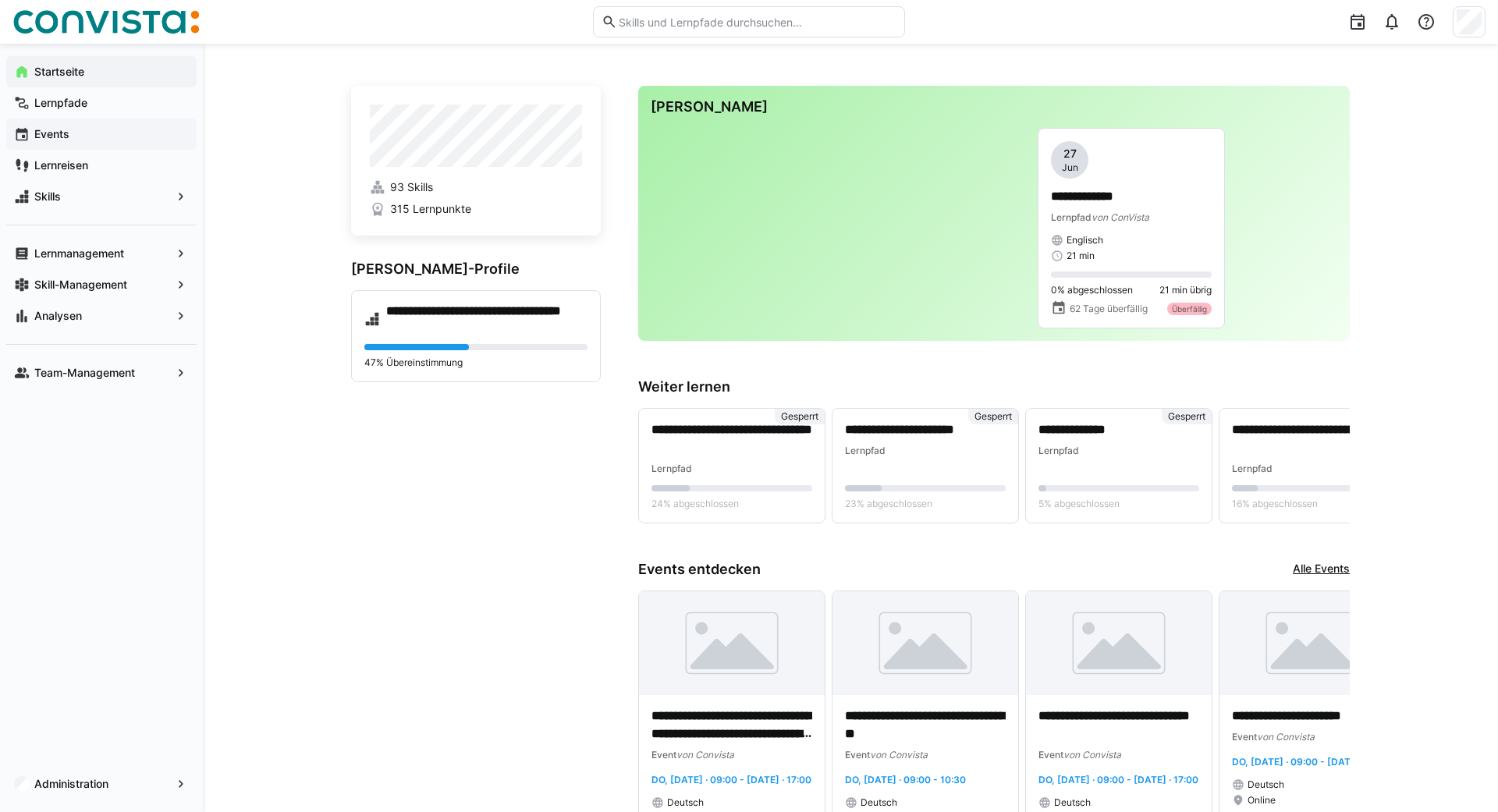
click at [0, 0] on app-navigation-label "Events" at bounding box center [0, 0] width 0 height 0
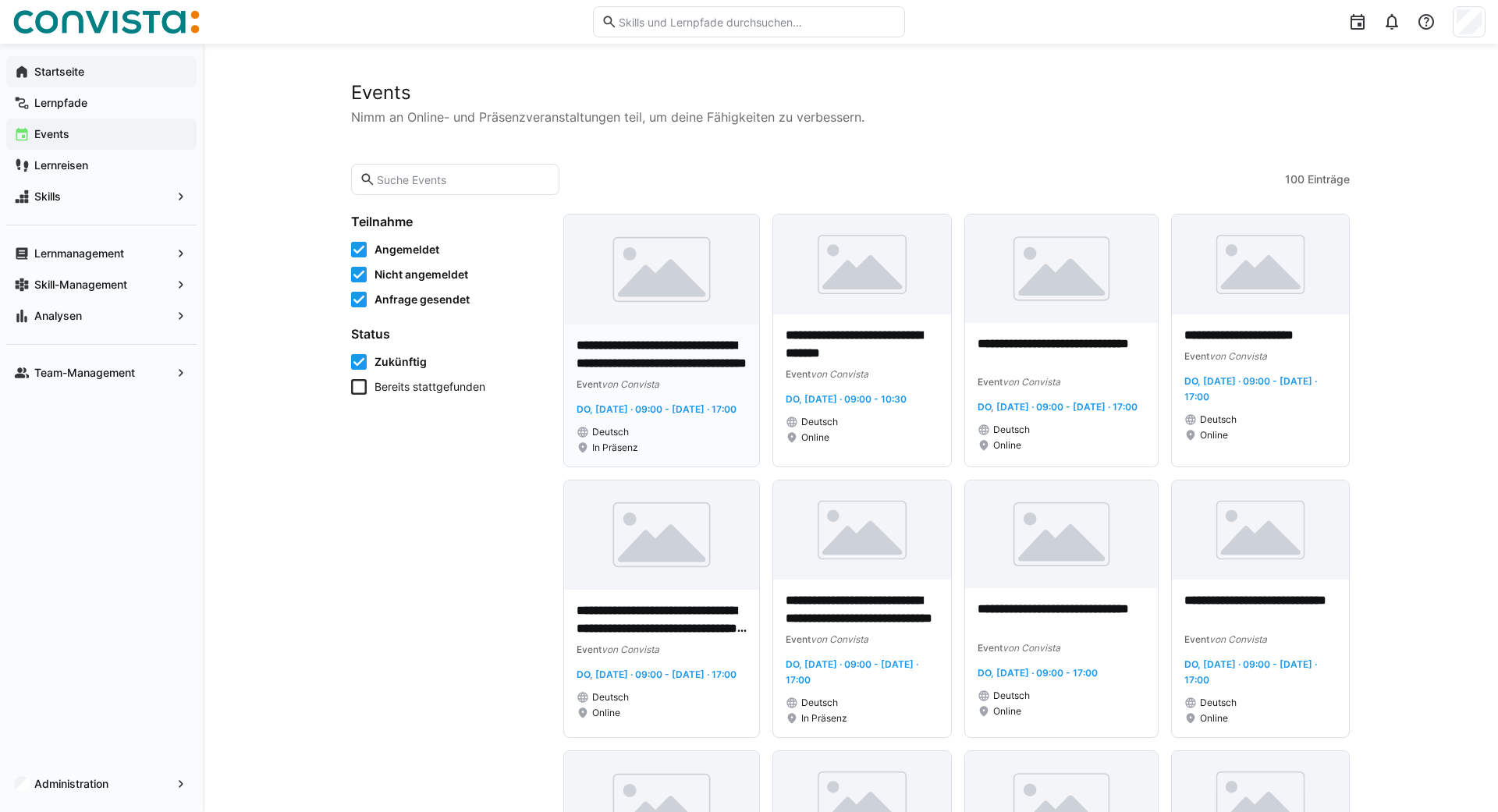
click at [643, 353] on p "**********" at bounding box center [661, 355] width 170 height 36
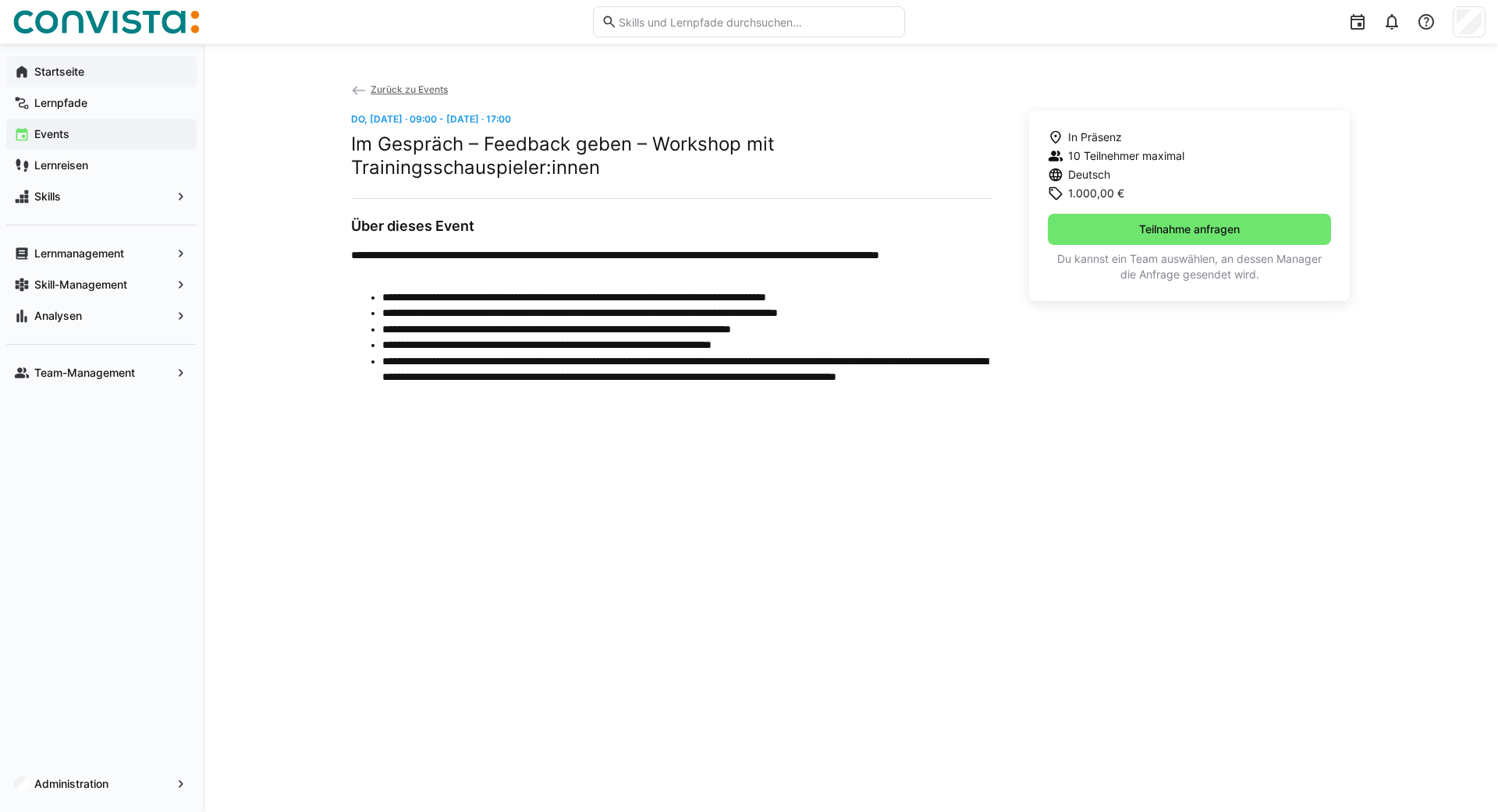
click at [352, 86] on eds-icon at bounding box center [359, 91] width 15 height 15
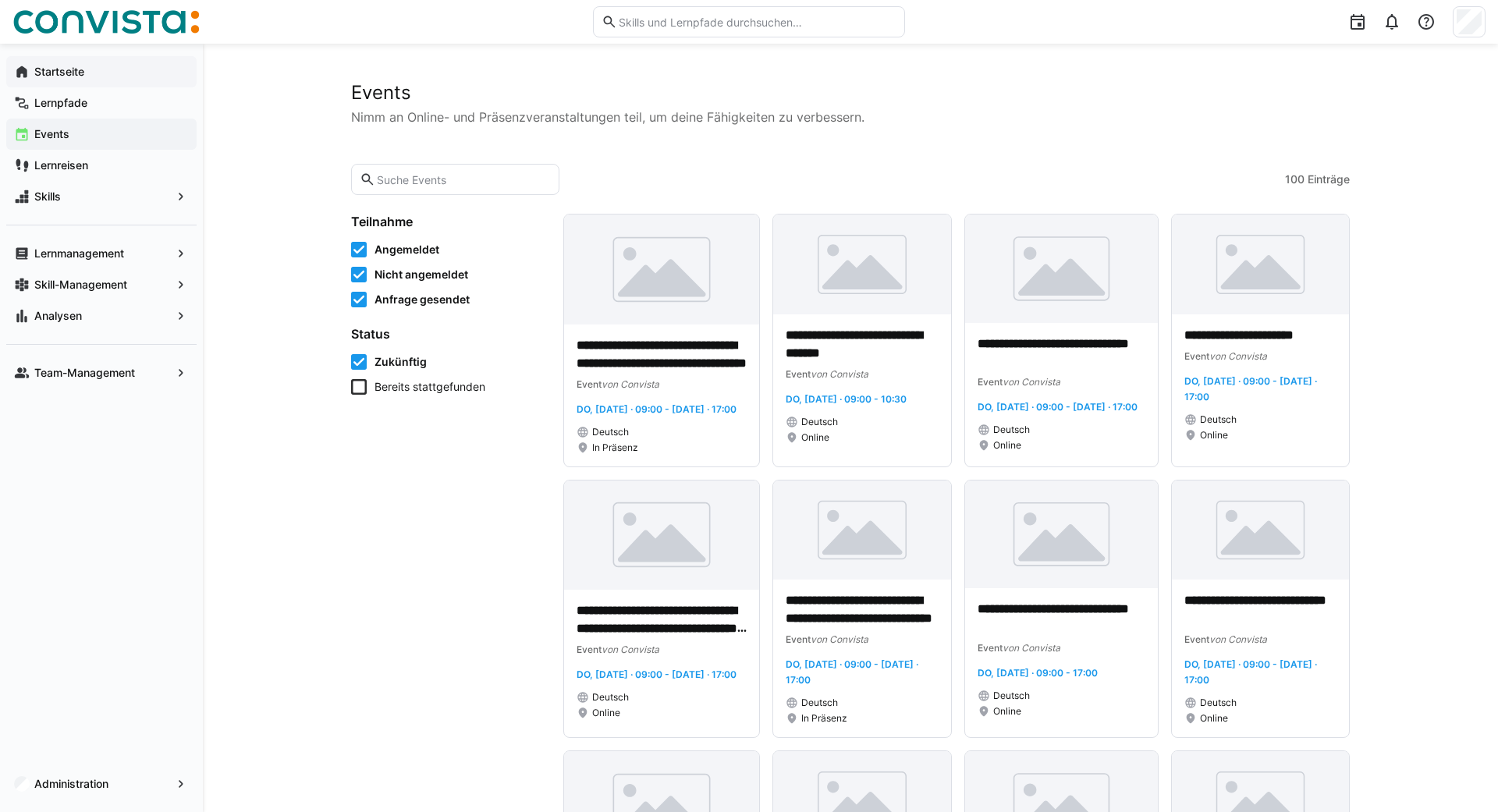
click at [50, 204] on div "Skills" at bounding box center [101, 197] width 191 height 31
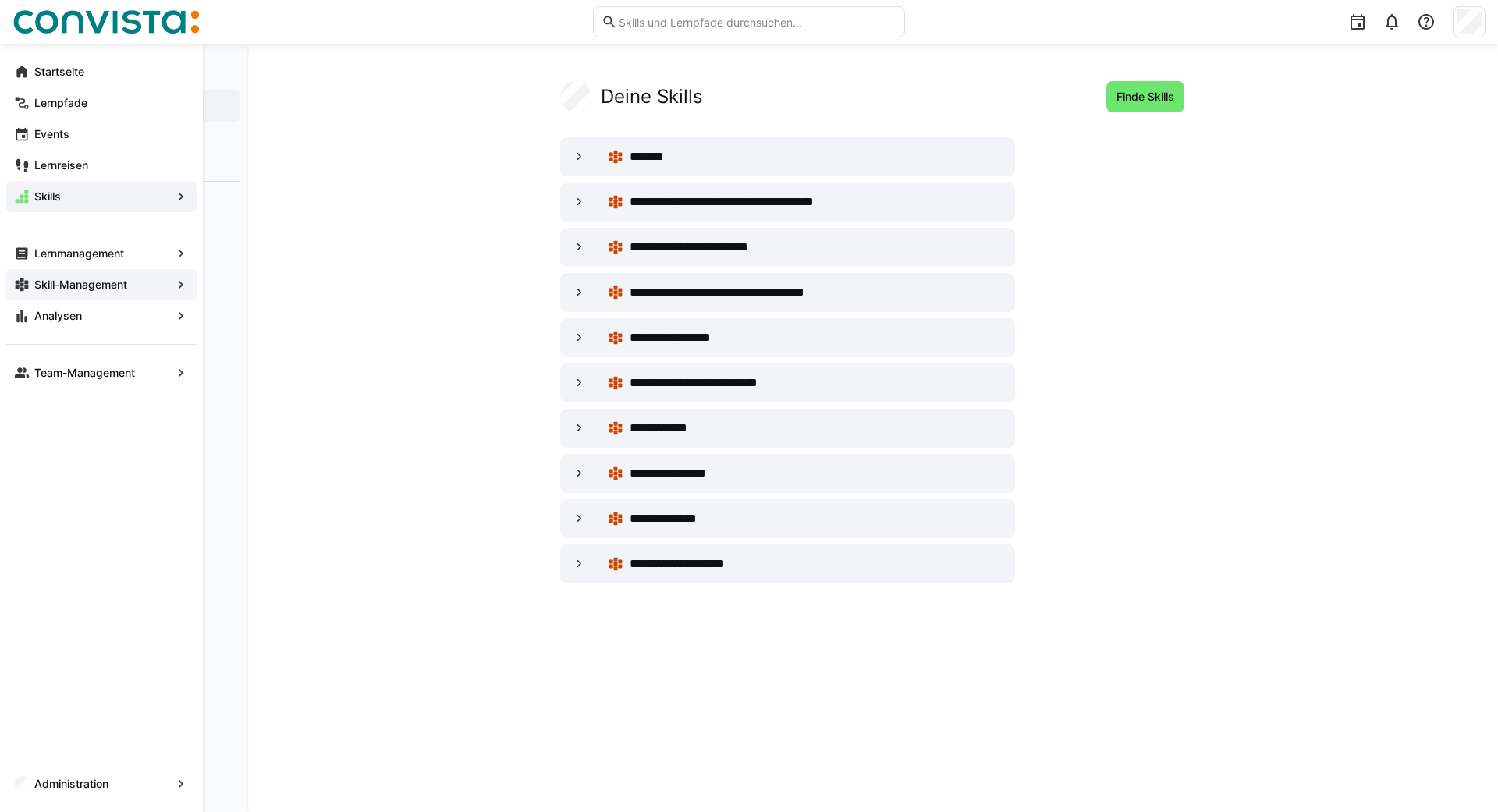
click at [0, 0] on app-navigation-label "Skill-Management" at bounding box center [0, 0] width 0 height 0
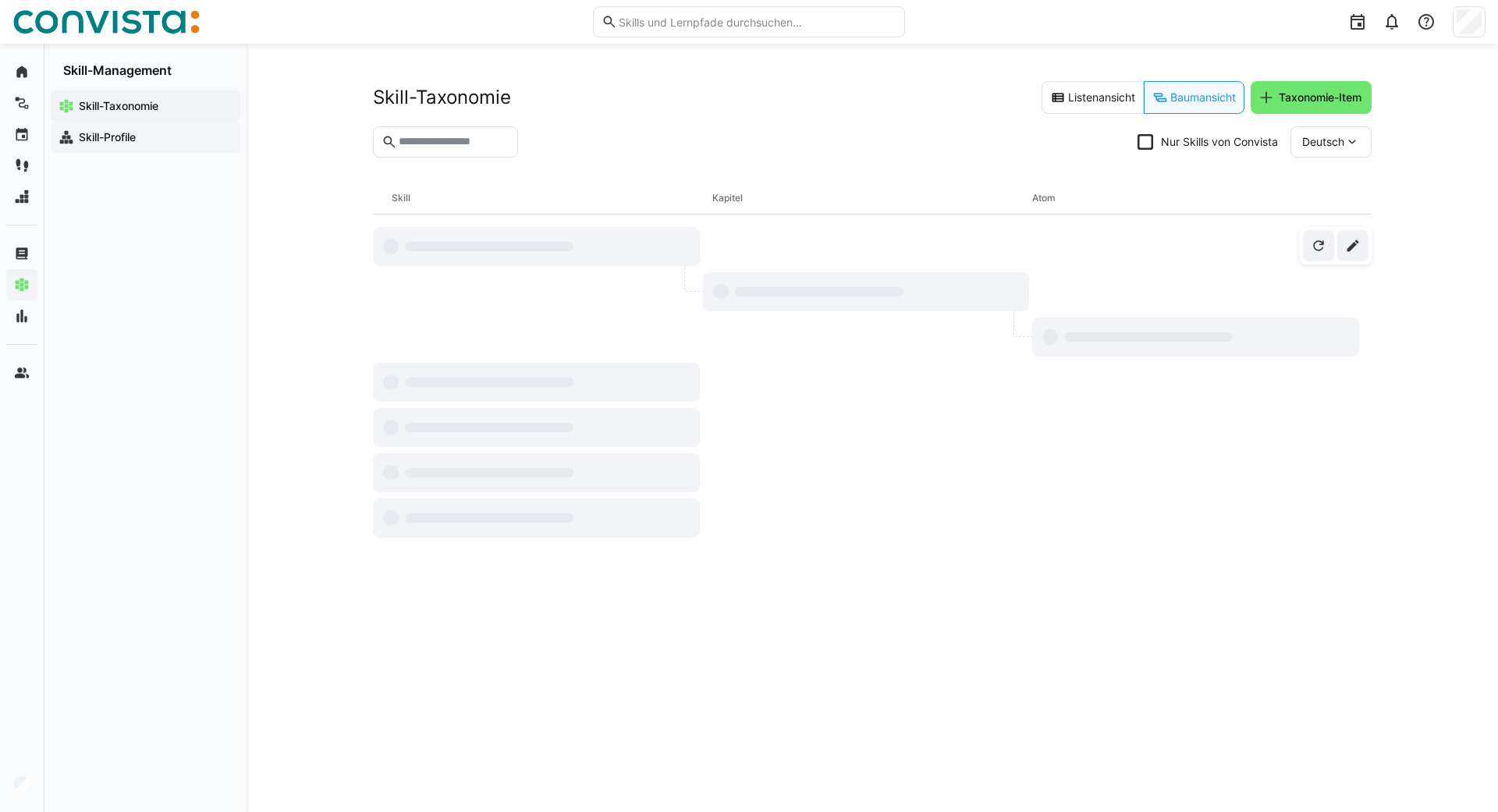
click at [114, 147] on div "Skill-Profile" at bounding box center [145, 137] width 190 height 31
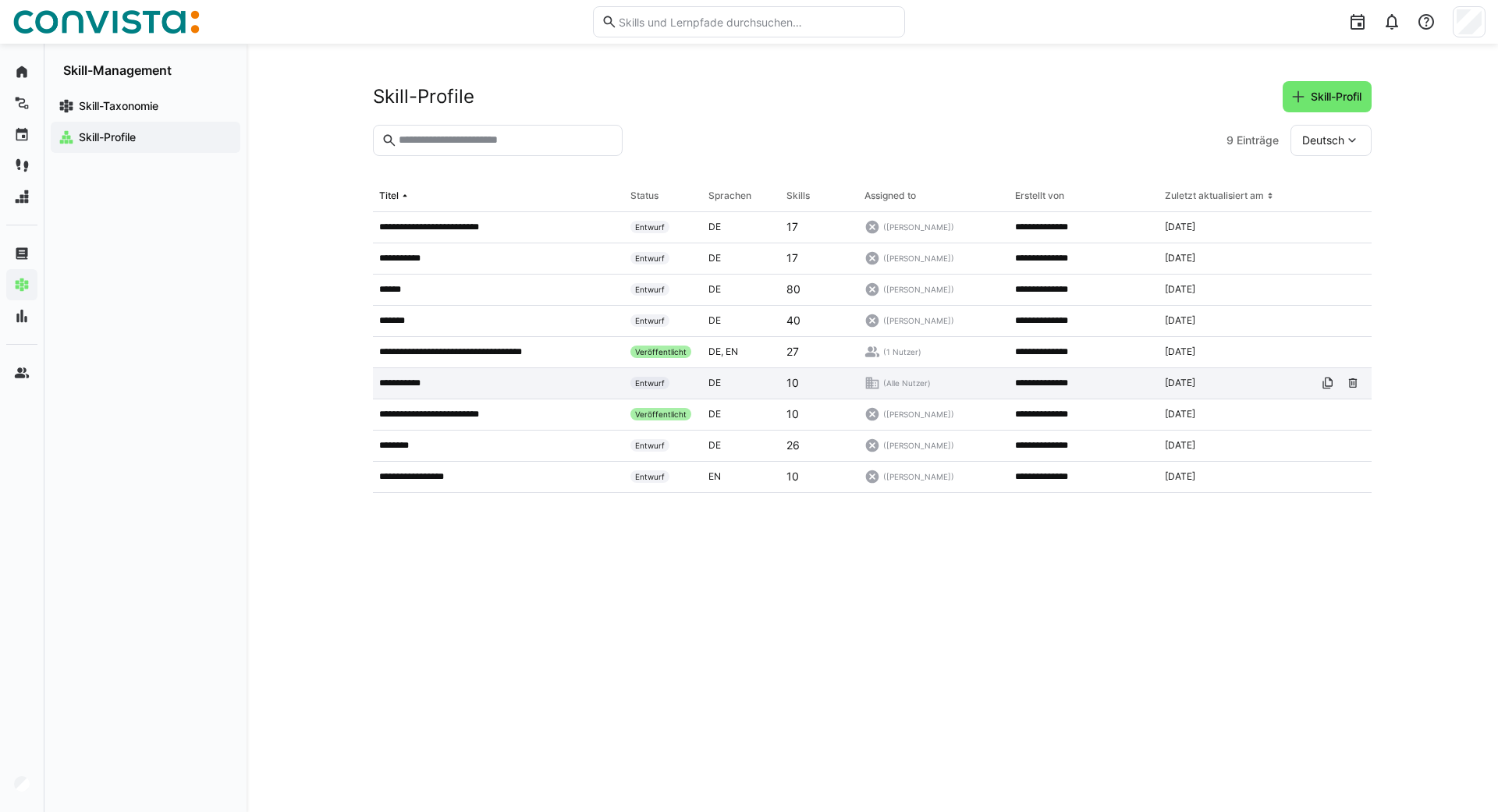
click at [409, 385] on p "**********" at bounding box center [408, 383] width 58 height 13
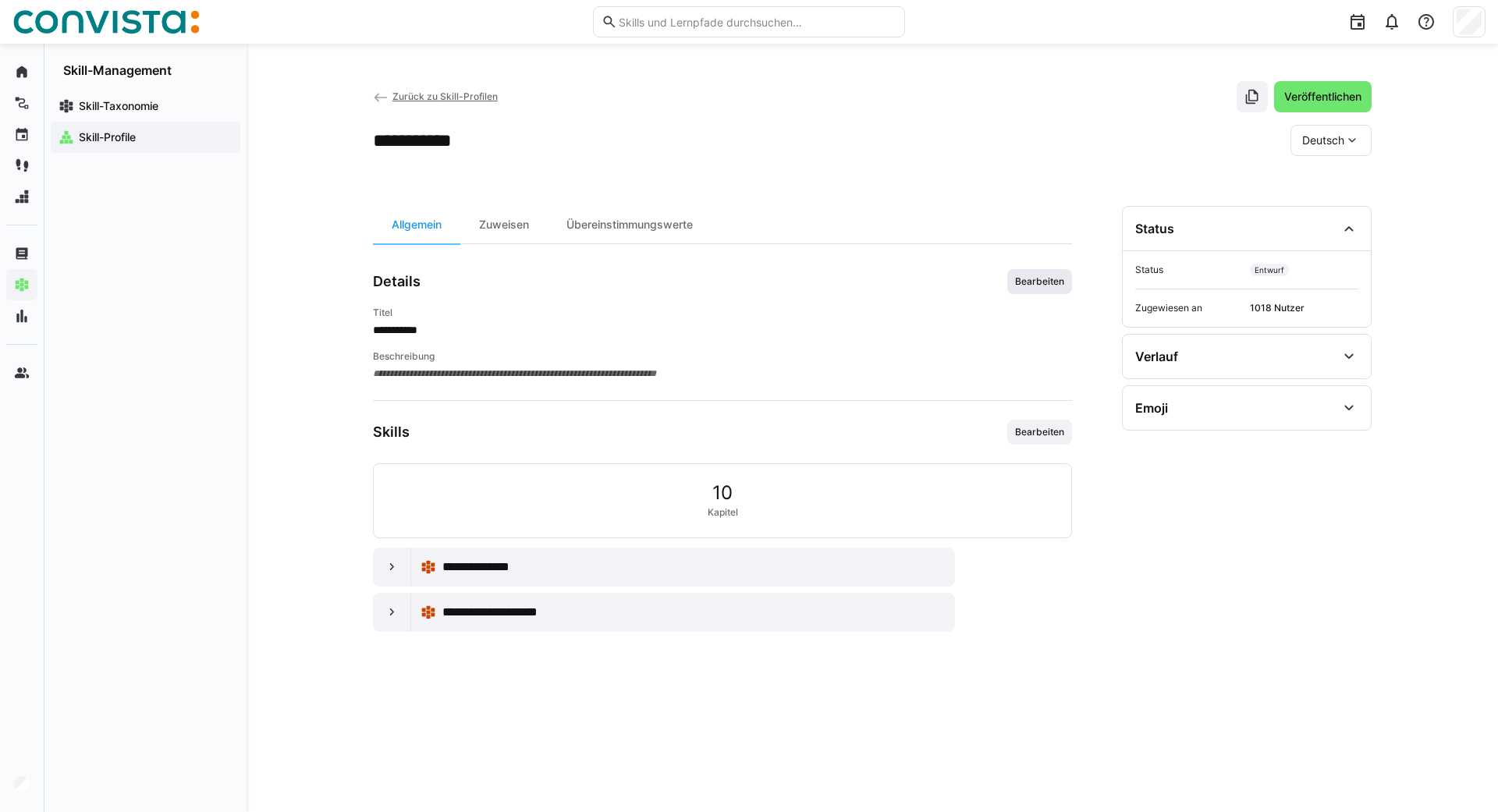
click at [1051, 286] on span "Bearbeiten" at bounding box center [1039, 281] width 52 height 13
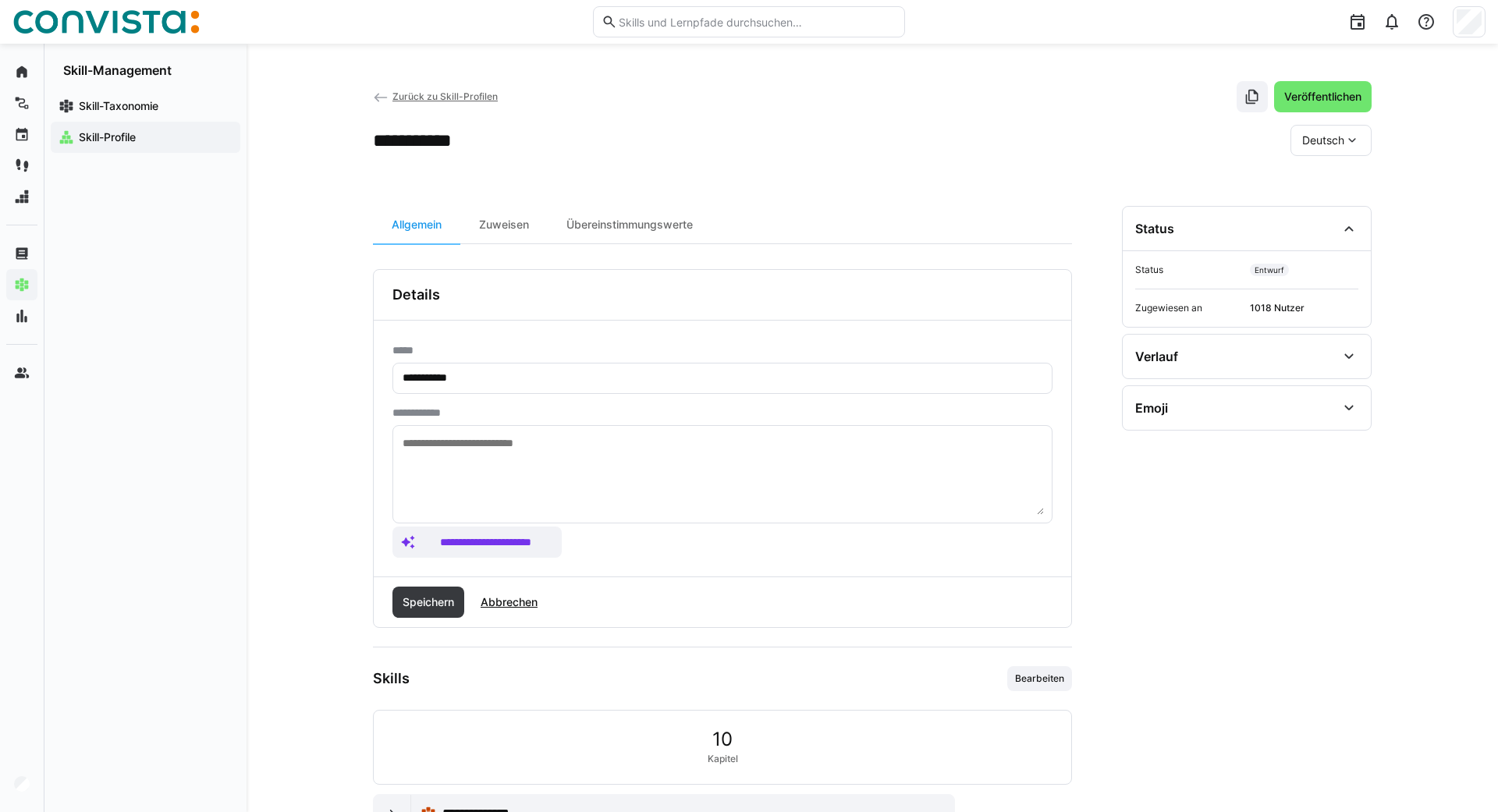
click at [526, 375] on input "**********" at bounding box center [722, 378] width 643 height 14
type input "**********"
click at [441, 593] on span "Speichern" at bounding box center [428, 602] width 72 height 31
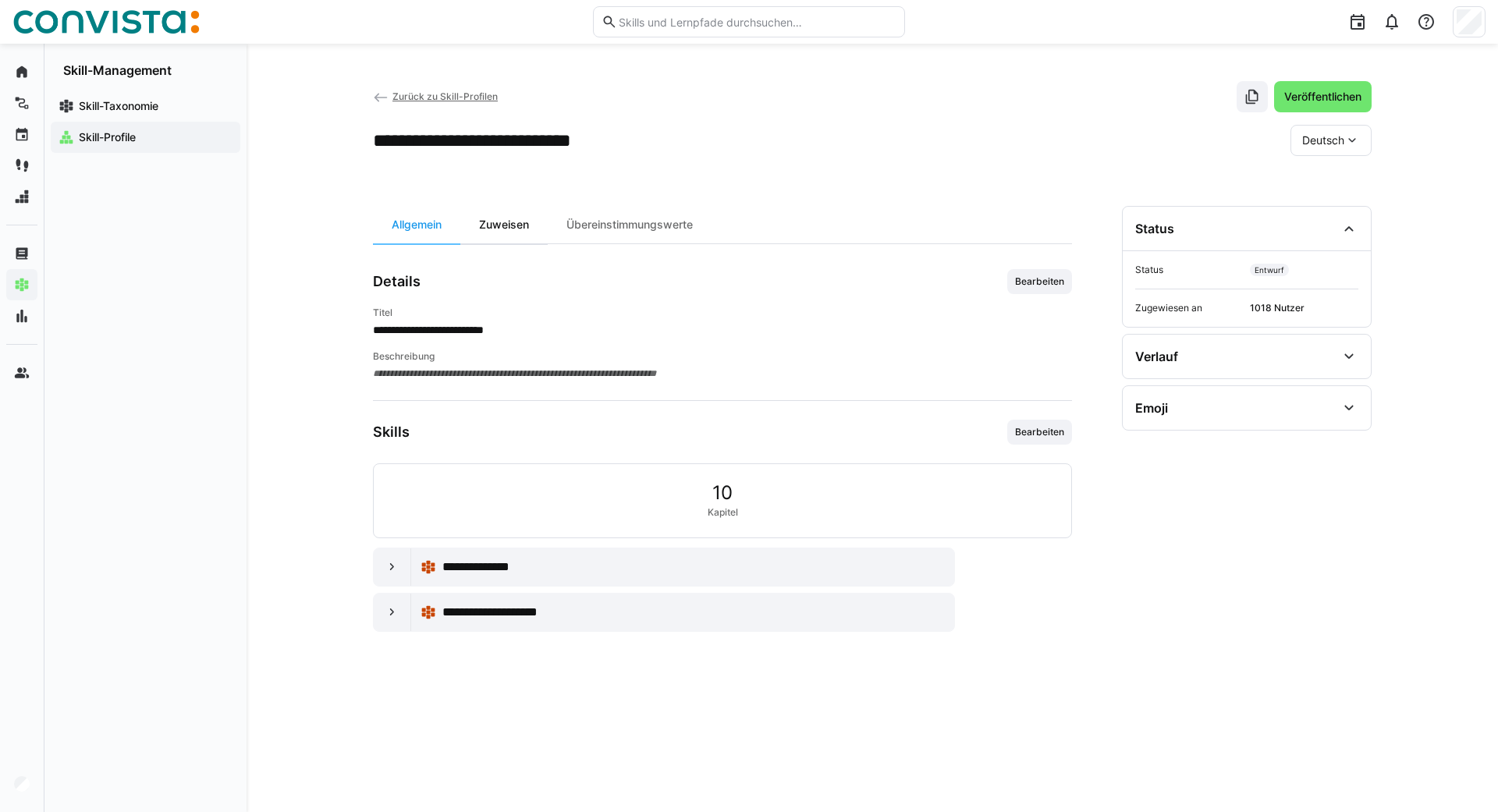
click at [499, 226] on div "Zuweisen" at bounding box center [504, 225] width 87 height 38
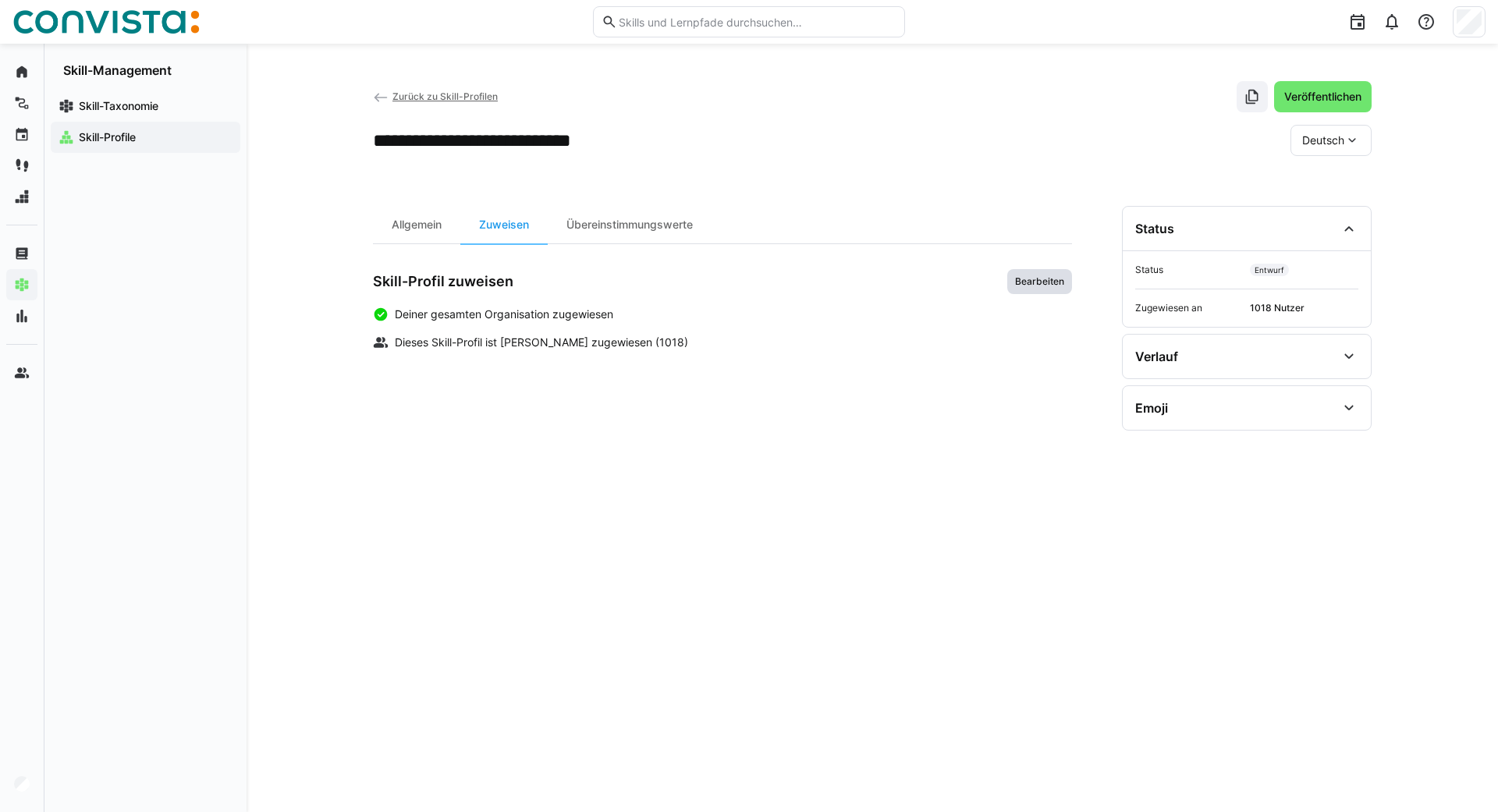
click at [1032, 285] on span "Bearbeiten" at bounding box center [1039, 281] width 52 height 13
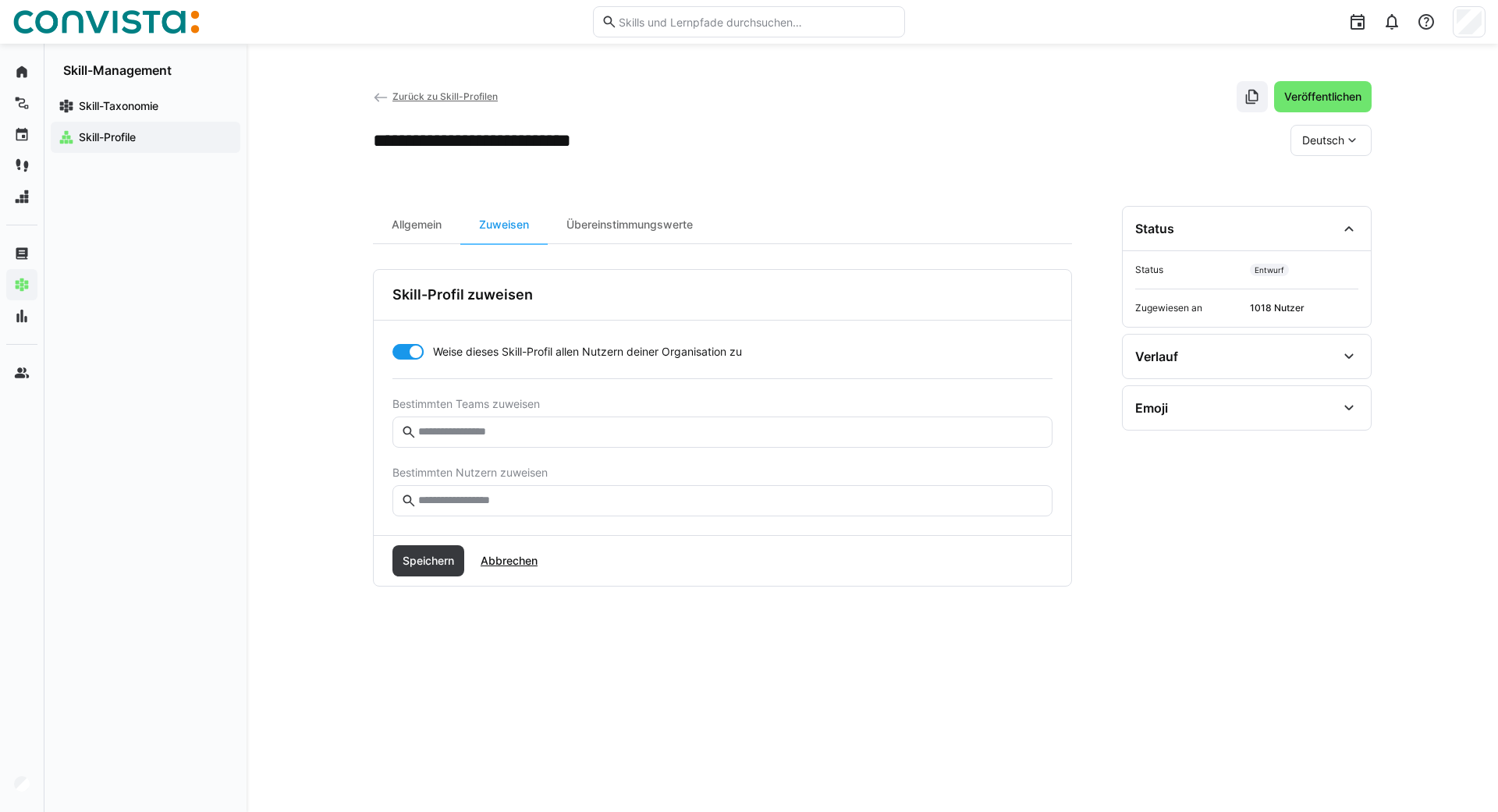
click at [412, 356] on div at bounding box center [416, 351] width 15 height 15
click at [436, 562] on span "Speichern" at bounding box center [428, 561] width 56 height 15
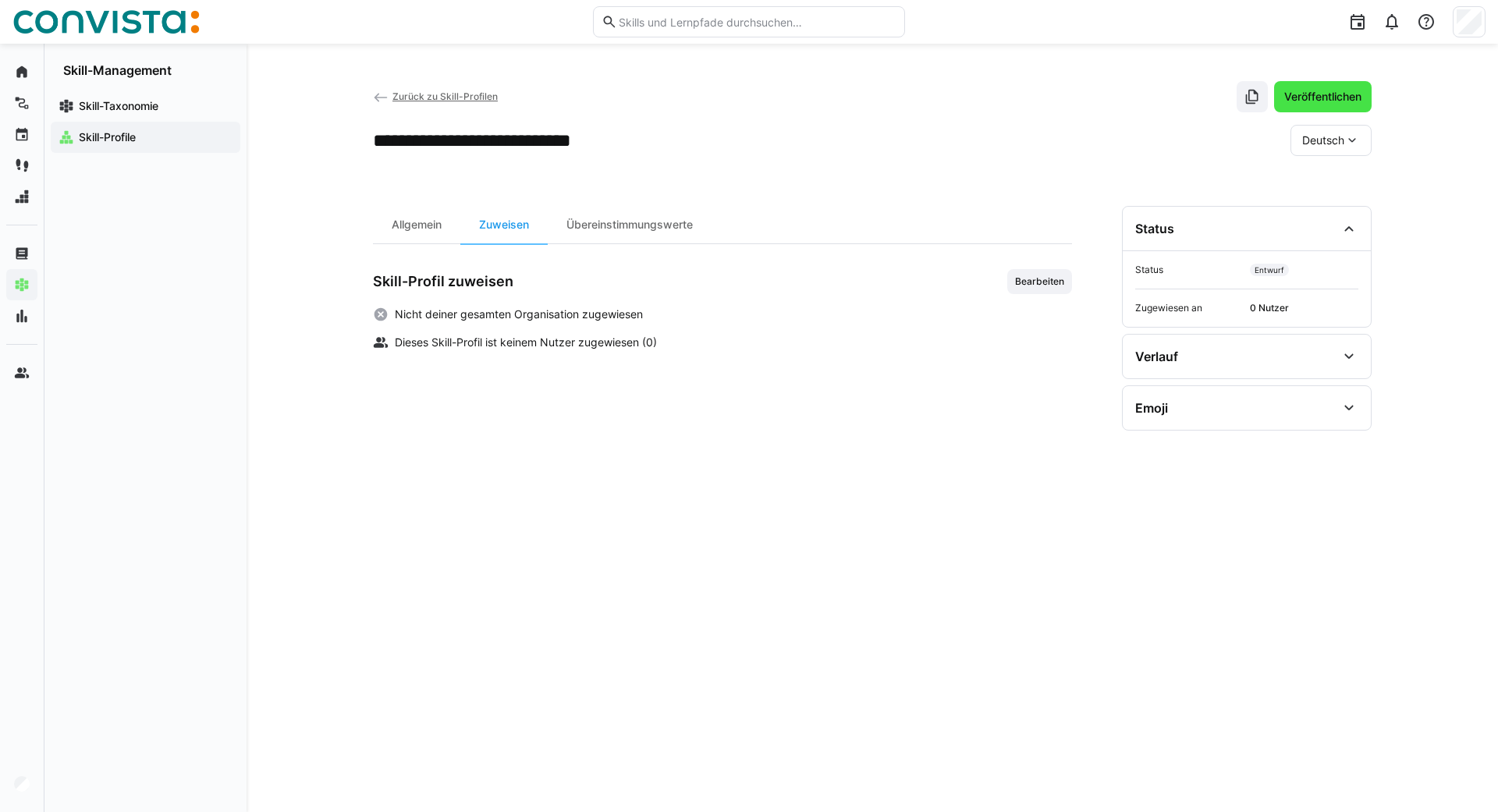
click at [1338, 88] on span "Veröffentlichen" at bounding box center [1323, 97] width 97 height 31
click at [374, 93] on eds-icon at bounding box center [380, 97] width 15 height 15
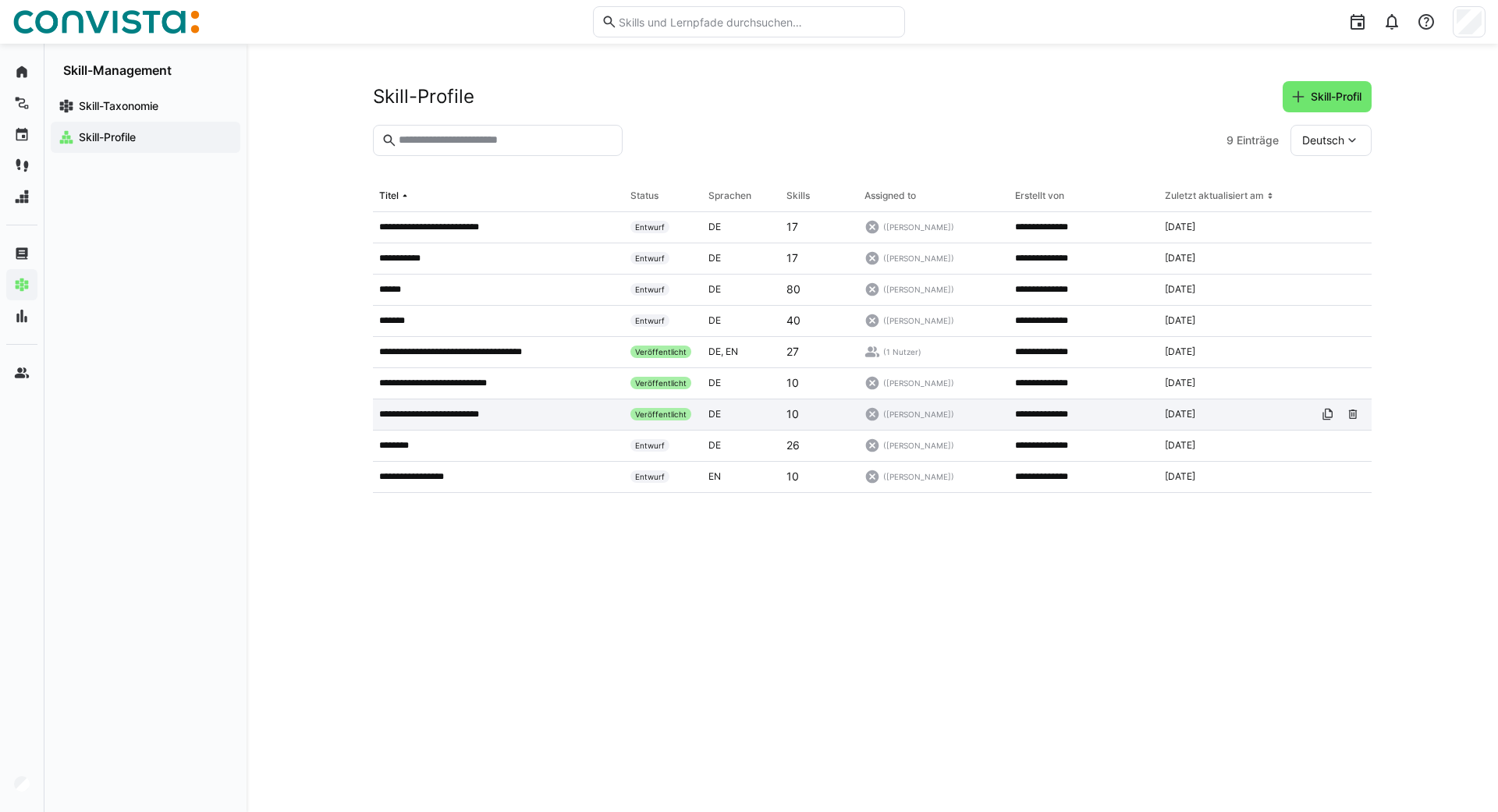
click at [463, 410] on p "**********" at bounding box center [439, 414] width 121 height 13
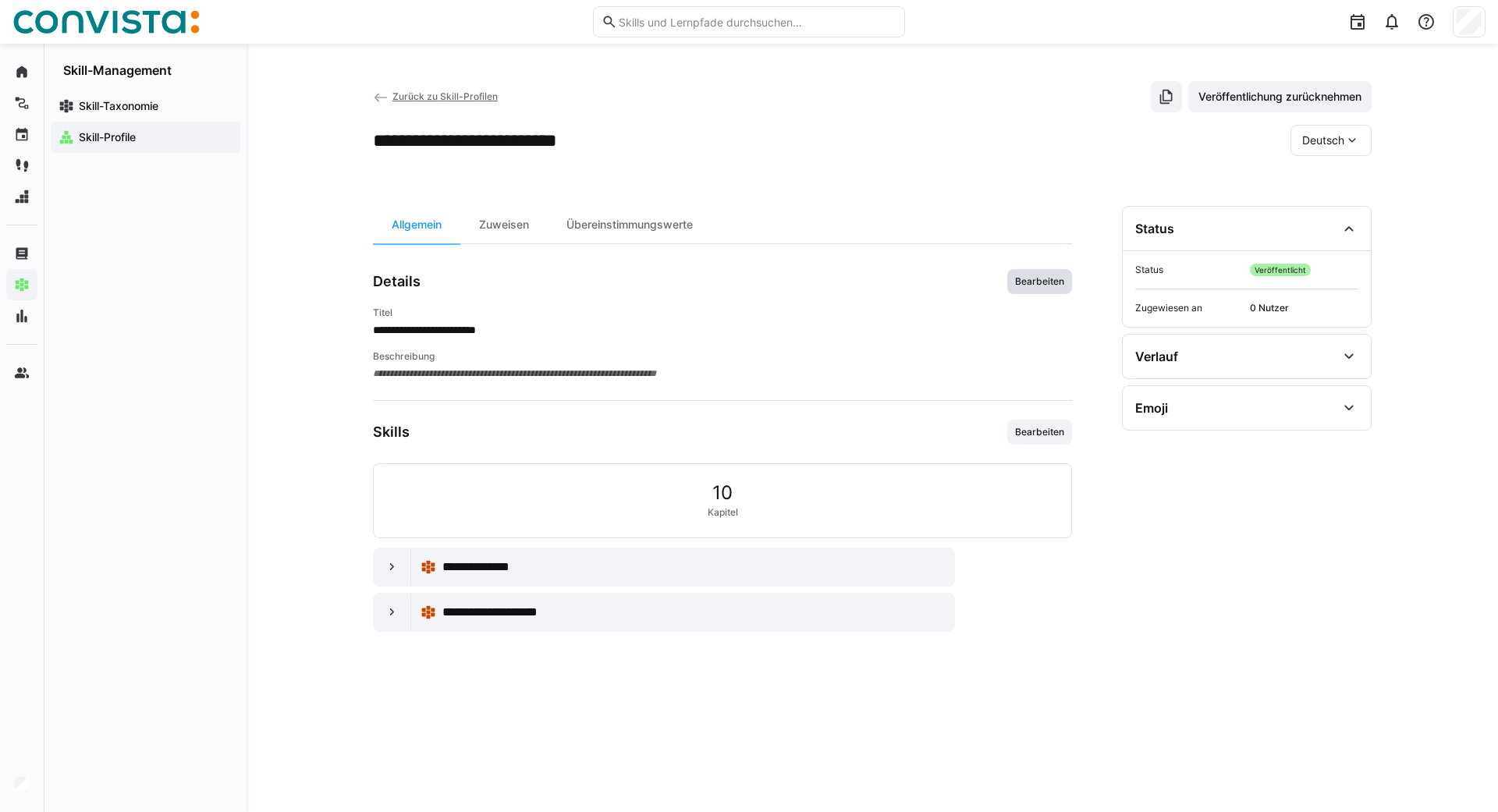
click at [1047, 286] on span "Bearbeiten" at bounding box center [1039, 281] width 52 height 13
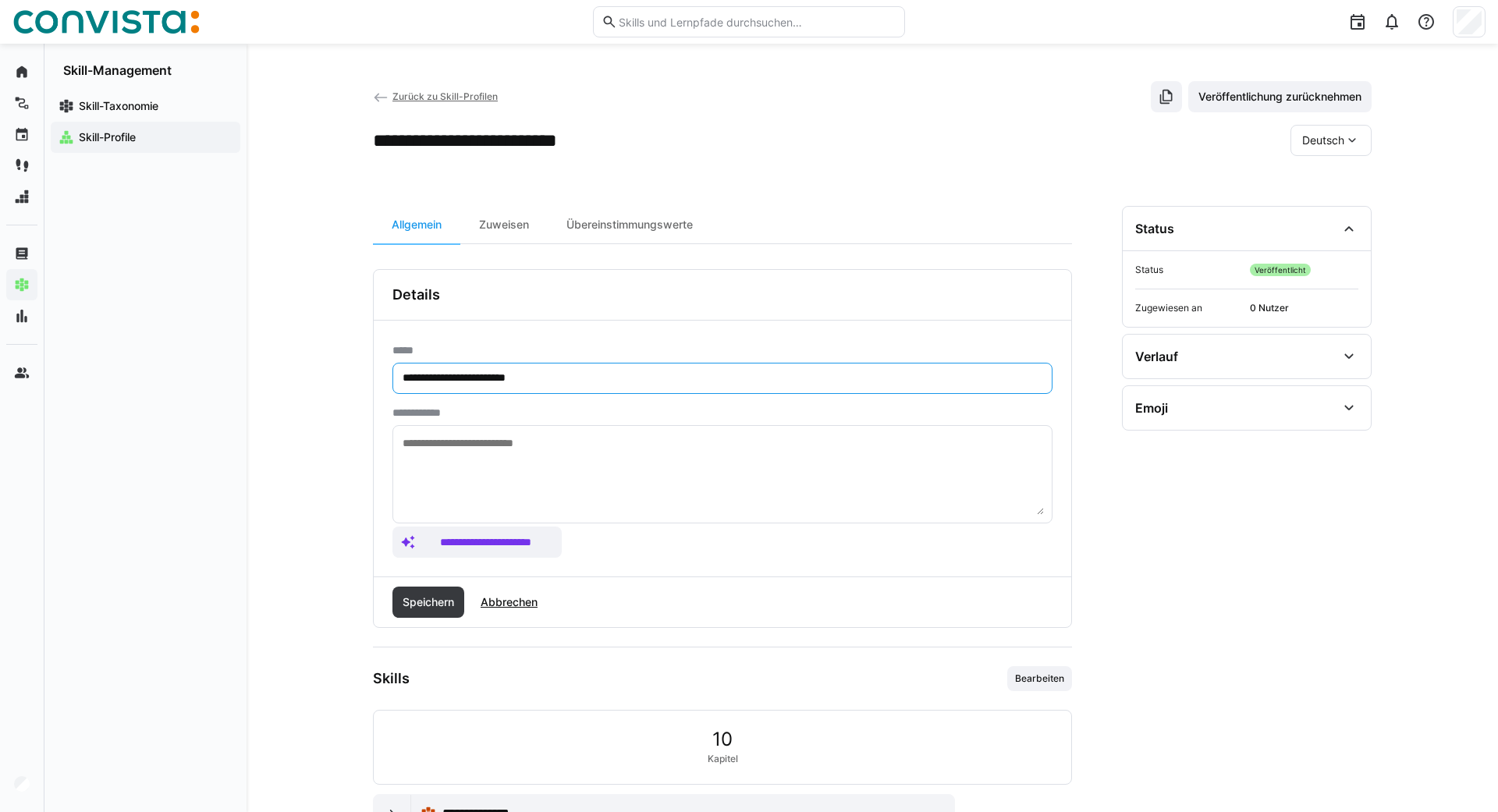
drag, startPoint x: 476, startPoint y: 380, endPoint x: 712, endPoint y: 364, distance: 236.5
click at [712, 371] on input "**********" at bounding box center [722, 378] width 643 height 14
type input "**********"
click at [433, 599] on span "Speichern" at bounding box center [428, 602] width 56 height 15
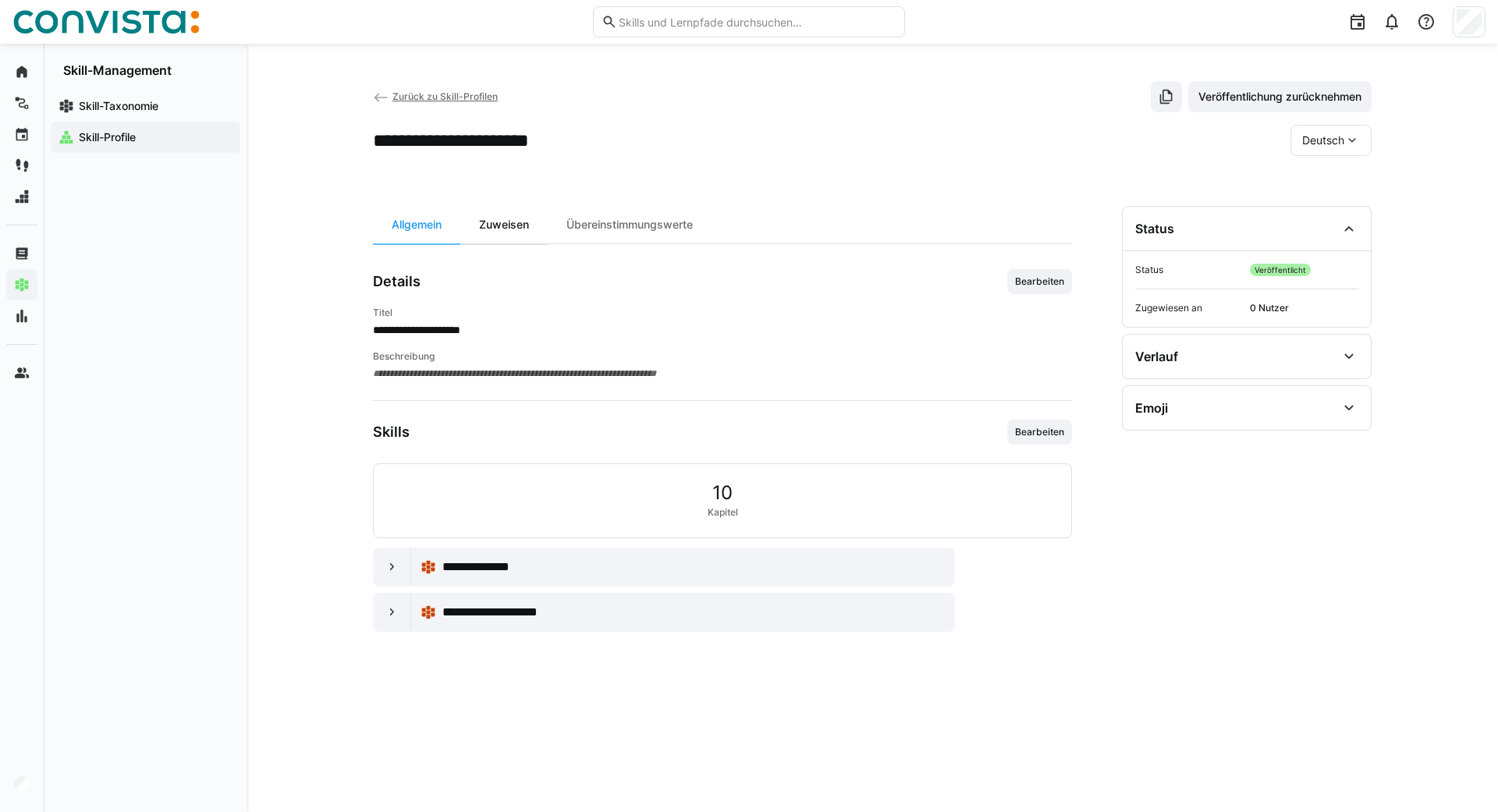
click at [510, 224] on div "Zuweisen" at bounding box center [504, 225] width 87 height 38
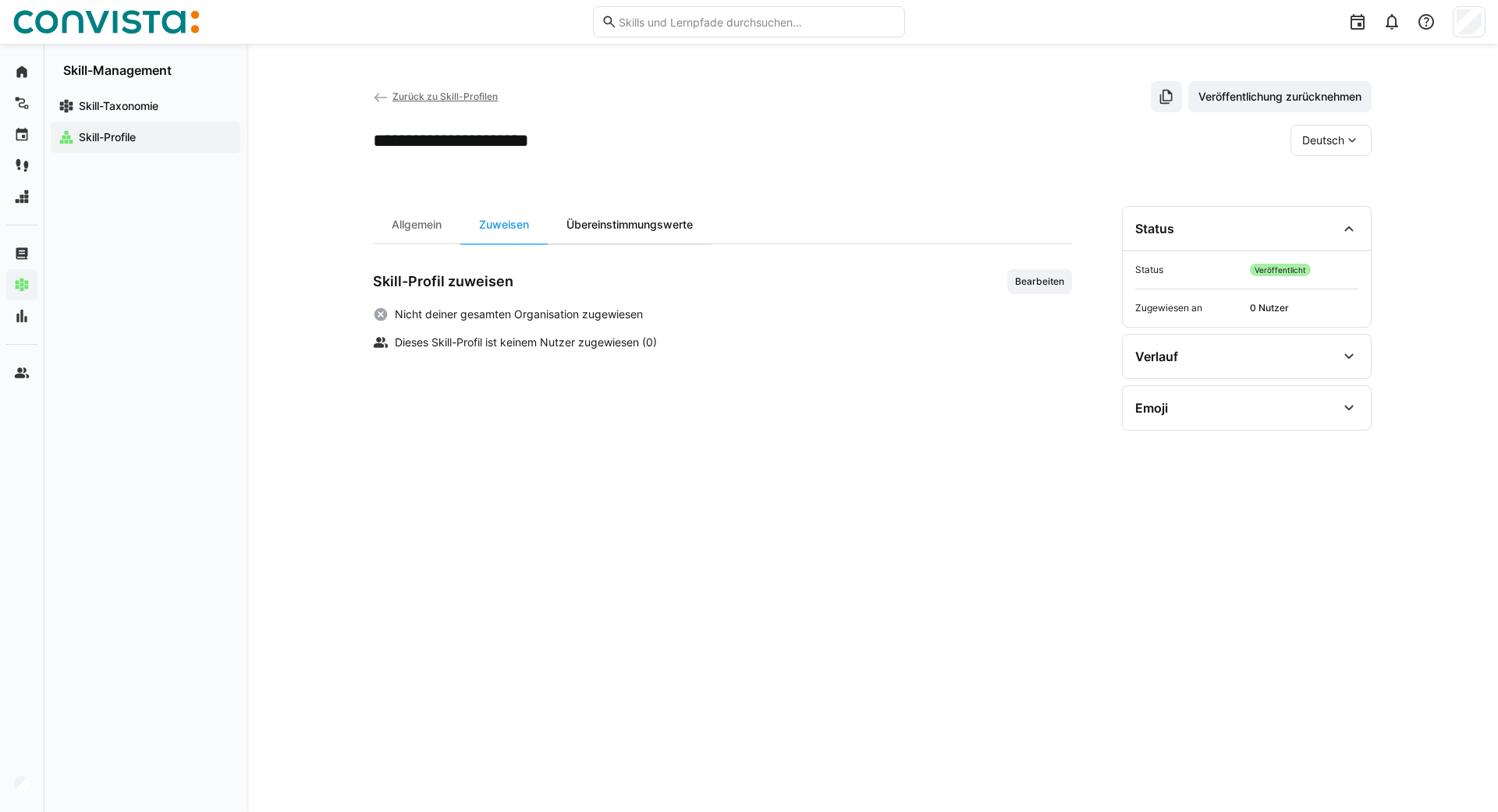
click at [632, 215] on div "Übereinstimmungswerte" at bounding box center [630, 225] width 164 height 38
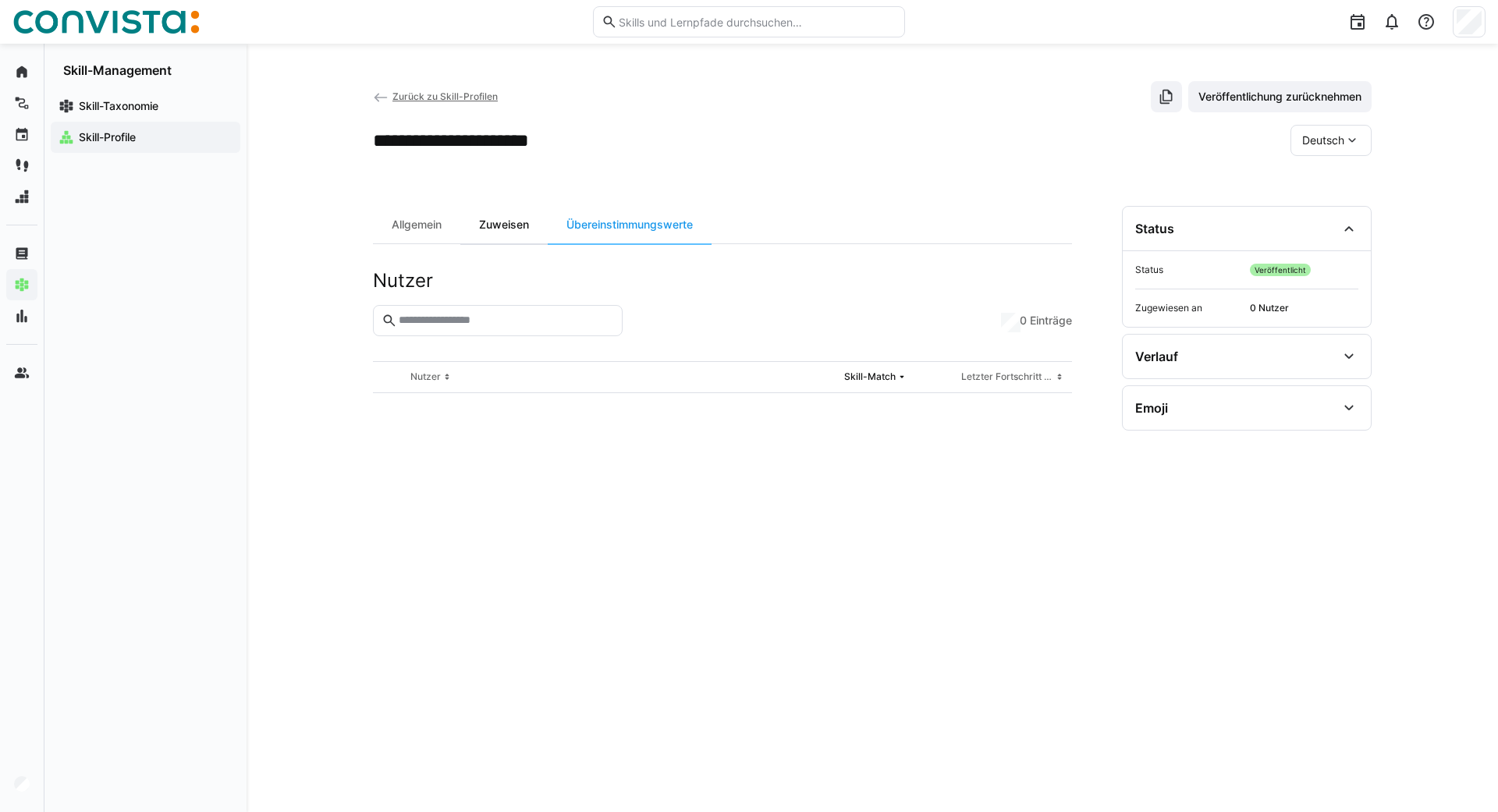
click at [522, 226] on div "Zuweisen" at bounding box center [504, 225] width 87 height 38
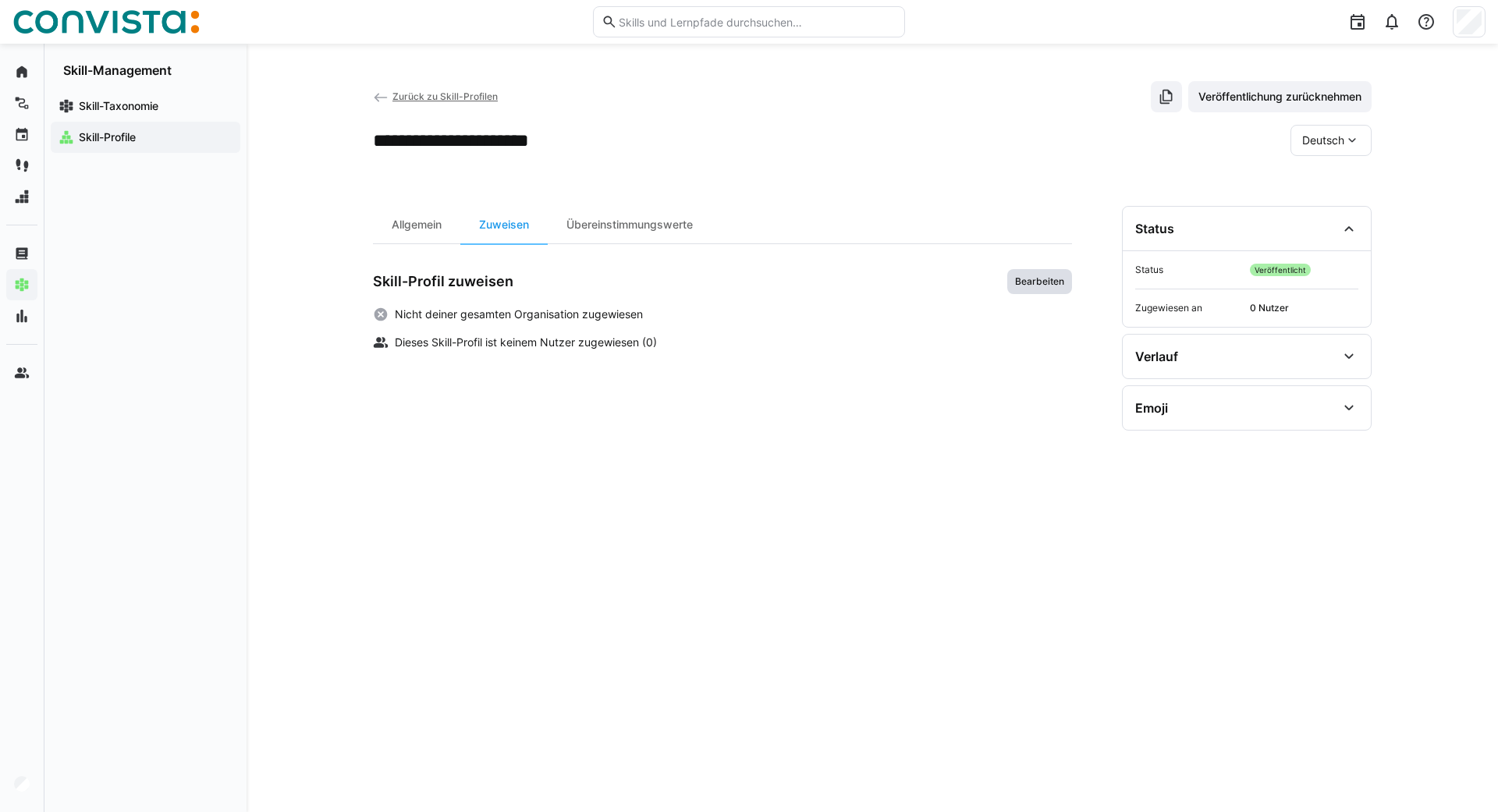
click at [1038, 274] on span "Bearbeiten" at bounding box center [1040, 281] width 65 height 25
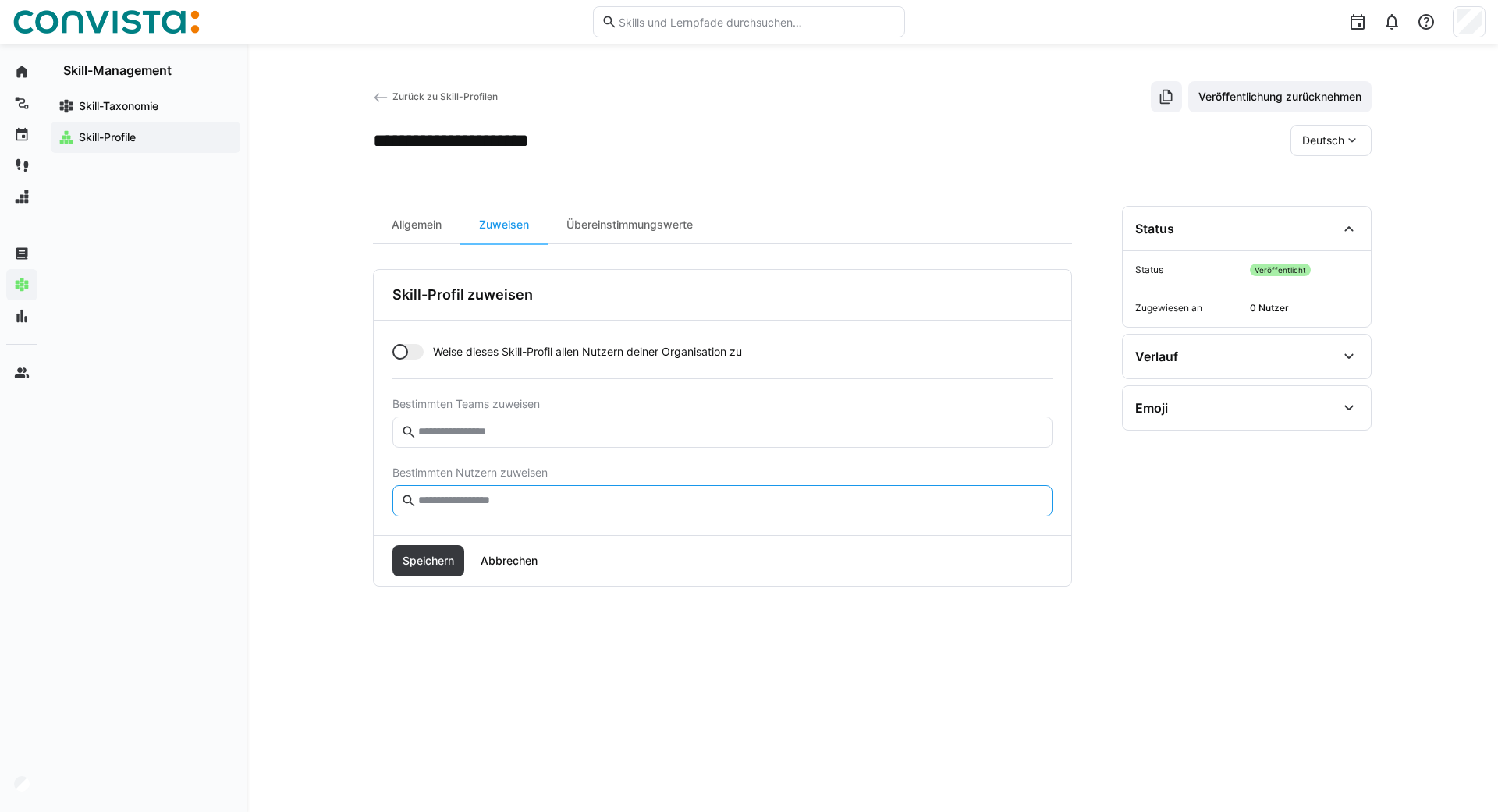
click at [457, 498] on input "text" at bounding box center [730, 501] width 628 height 14
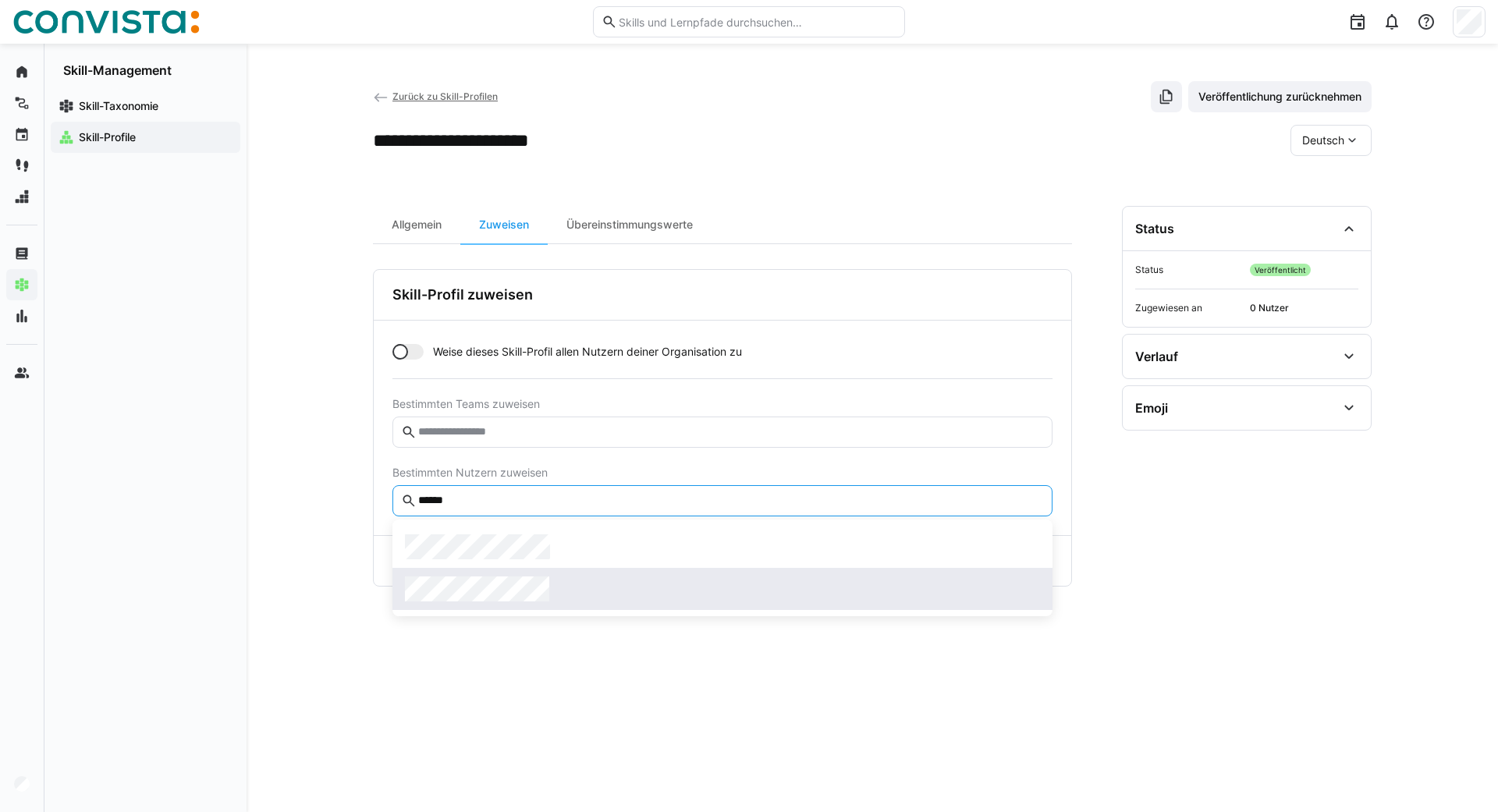
type input "******"
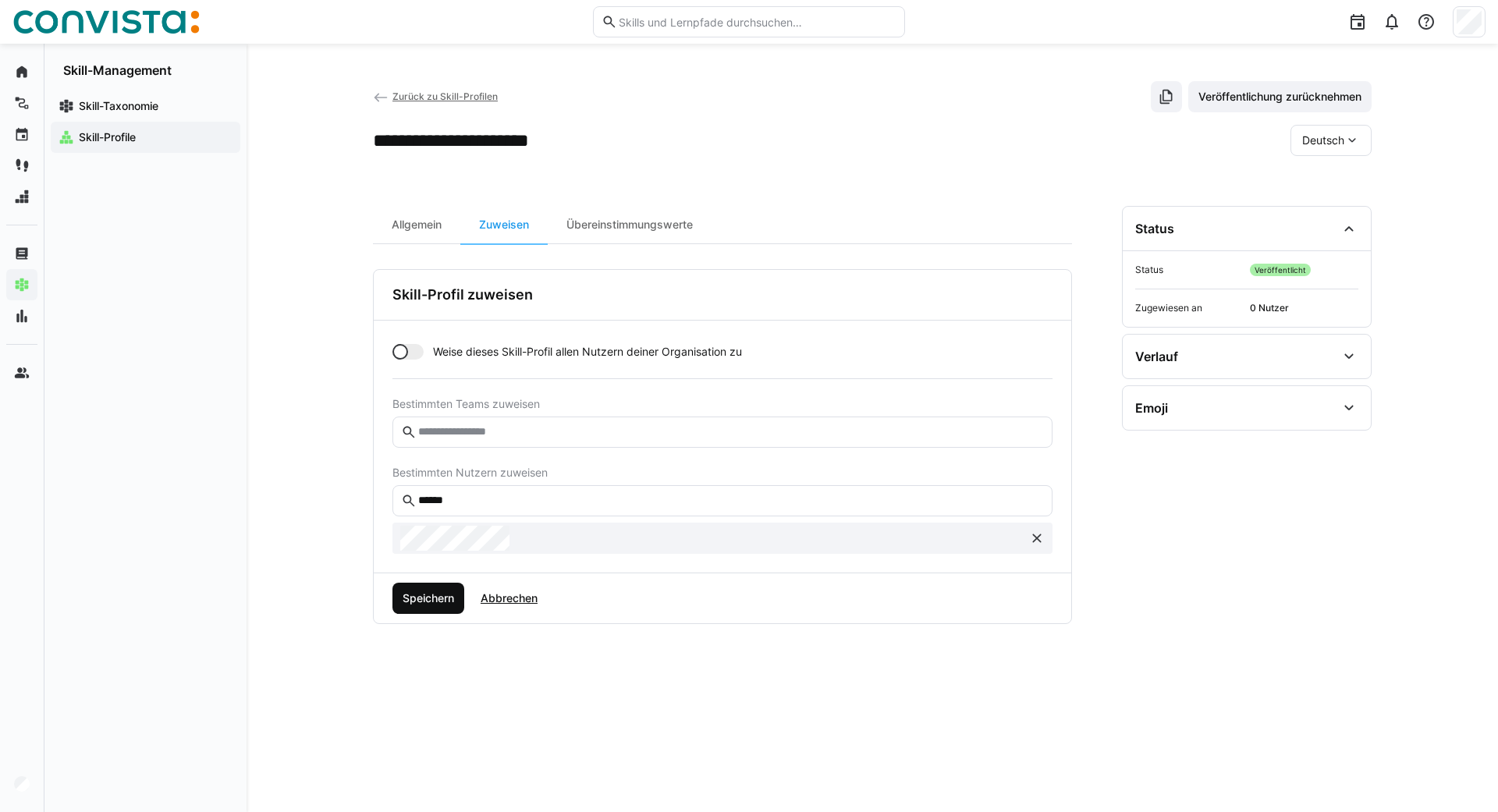
click at [414, 595] on span "Speichern" at bounding box center [428, 598] width 56 height 15
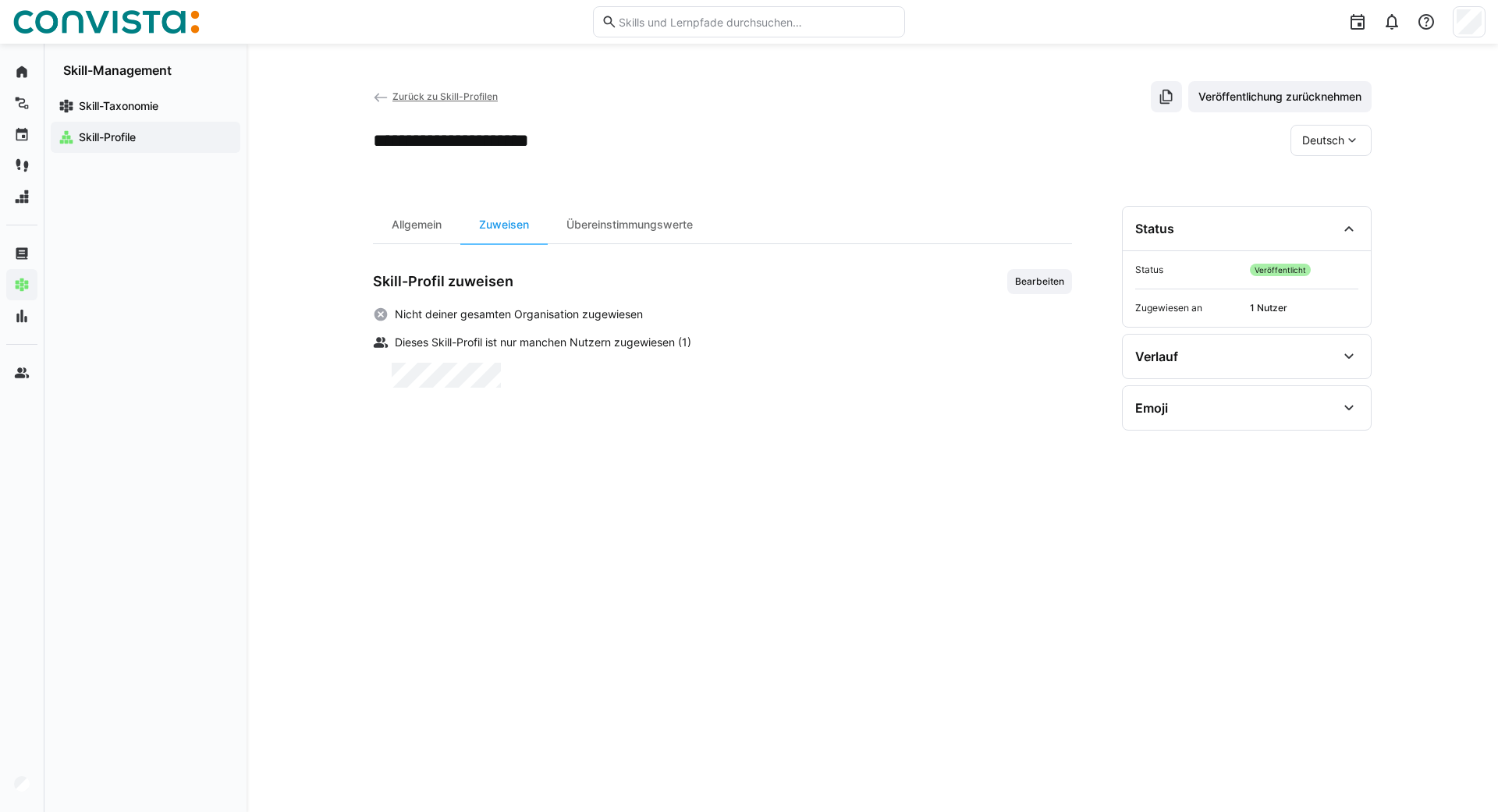
click at [373, 97] on eds-icon at bounding box center [380, 97] width 15 height 15
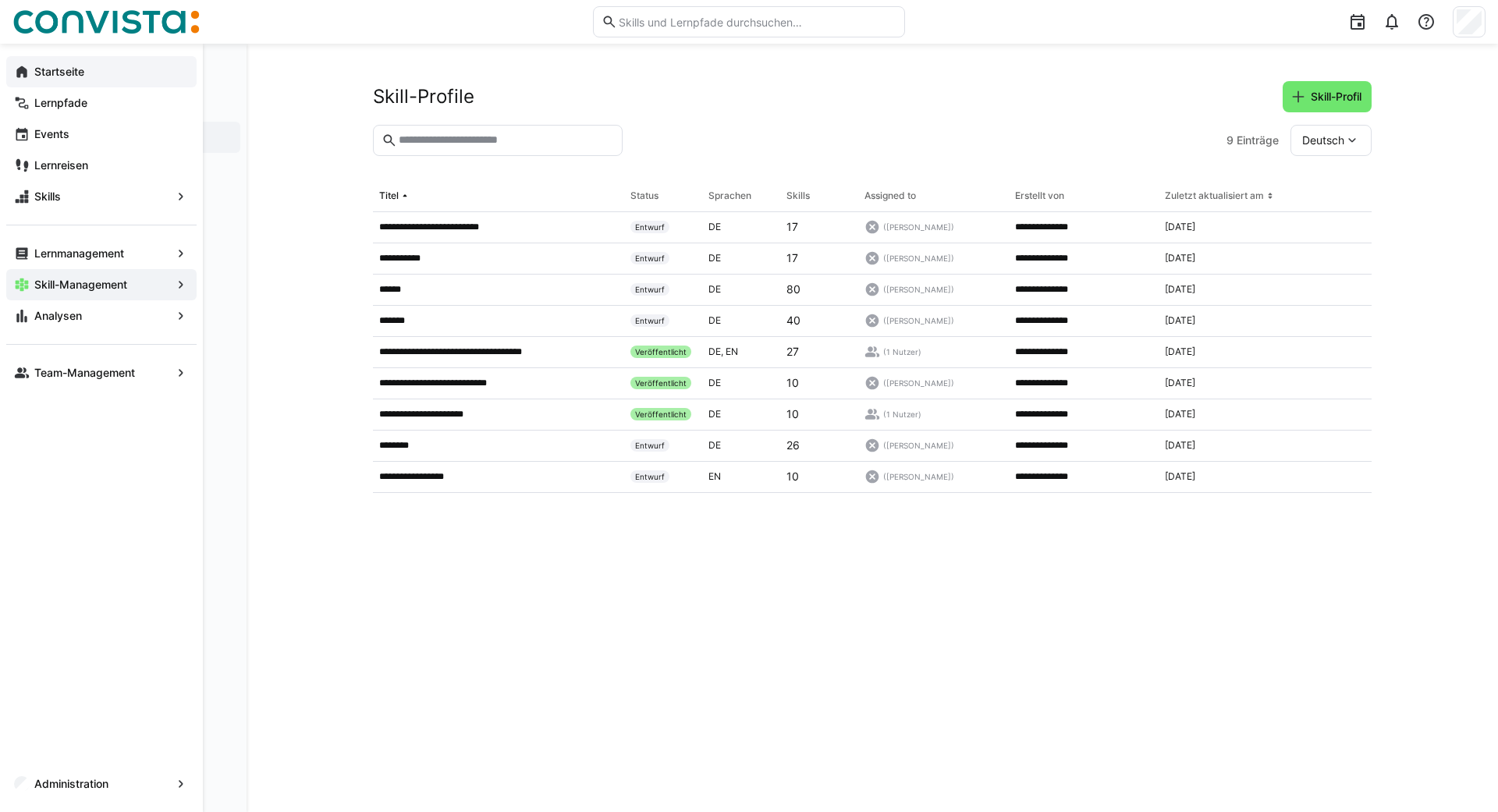
click at [16, 65] on eds-icon at bounding box center [21, 72] width 15 height 15
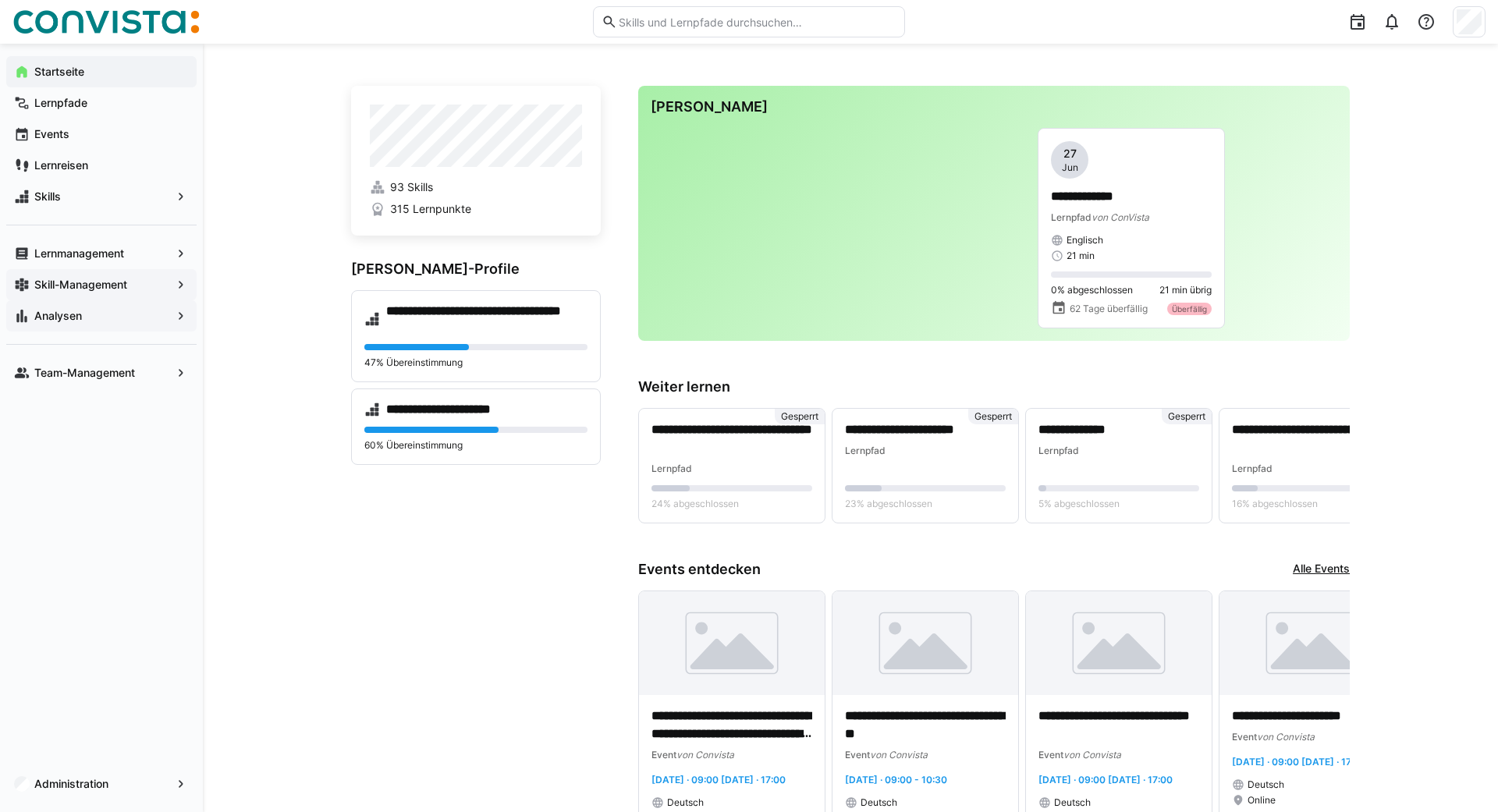
click at [64, 323] on span "Analysen" at bounding box center [101, 315] width 139 height 15
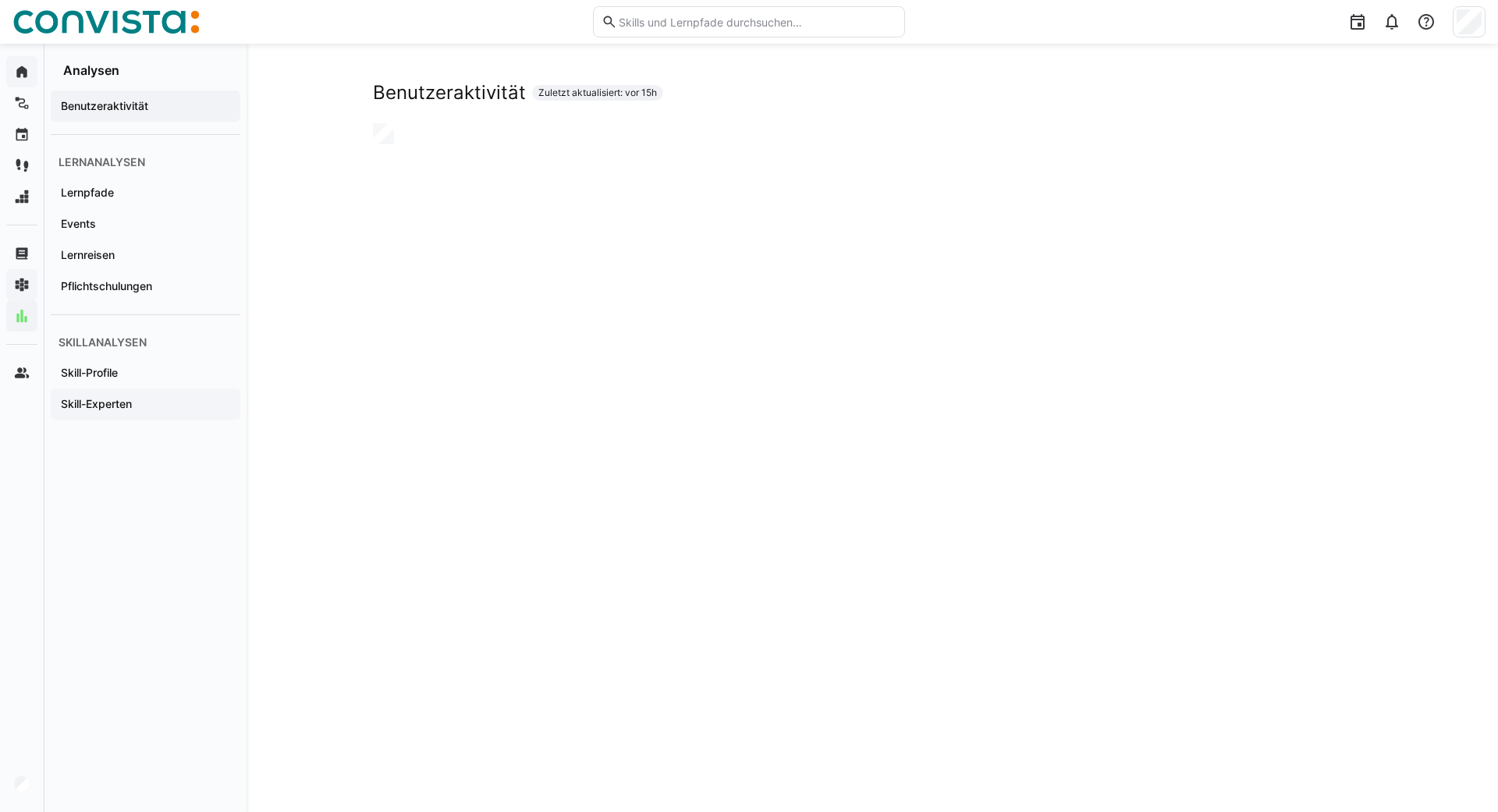
click at [0, 0] on app-navigation-label "Skill-Experten" at bounding box center [0, 0] width 0 height 0
click at [342, 218] on div "Skill-Experten Zuletzt aktualisiert: vor 15h" at bounding box center [872, 457] width 1252 height 828
click at [321, 156] on div "Skill-Experten Zuletzt aktualisiert: vor 15h" at bounding box center [872, 457] width 1252 height 828
